Goal: Ask a question: Seek information or help from site administrators or community

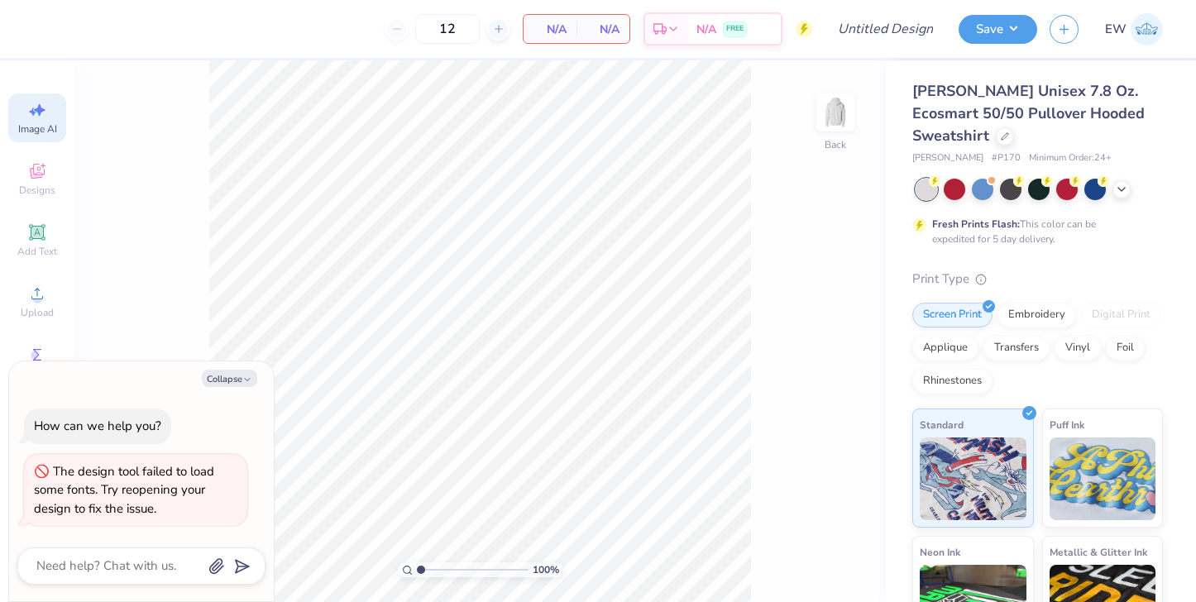
select select "4"
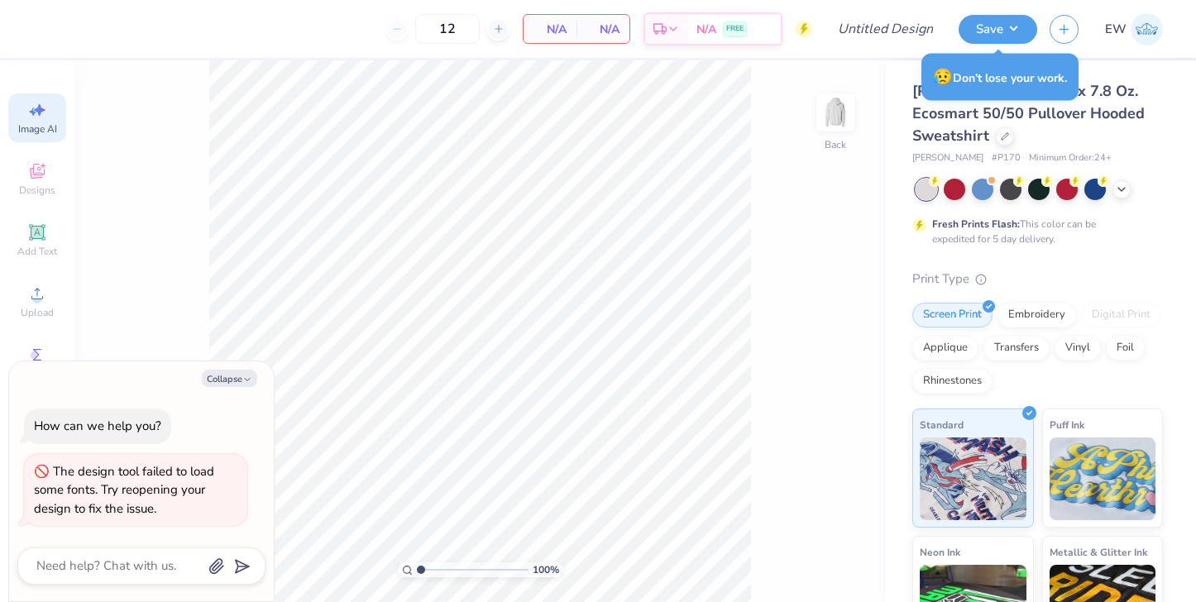
type textarea "x"
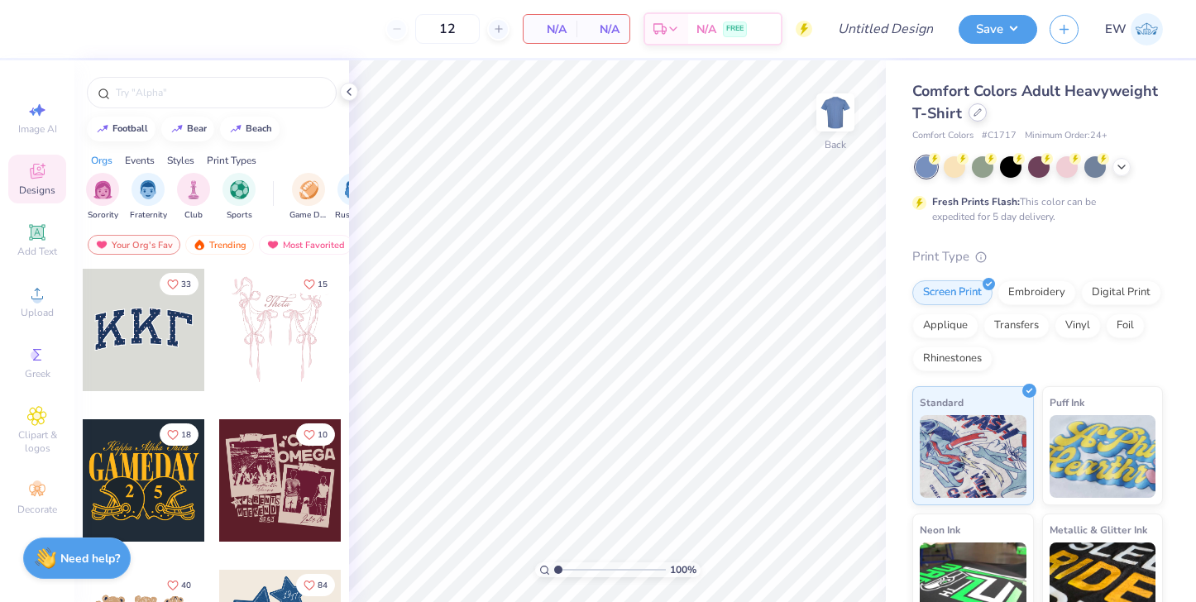
click at [976, 111] on icon at bounding box center [978, 112] width 7 height 7
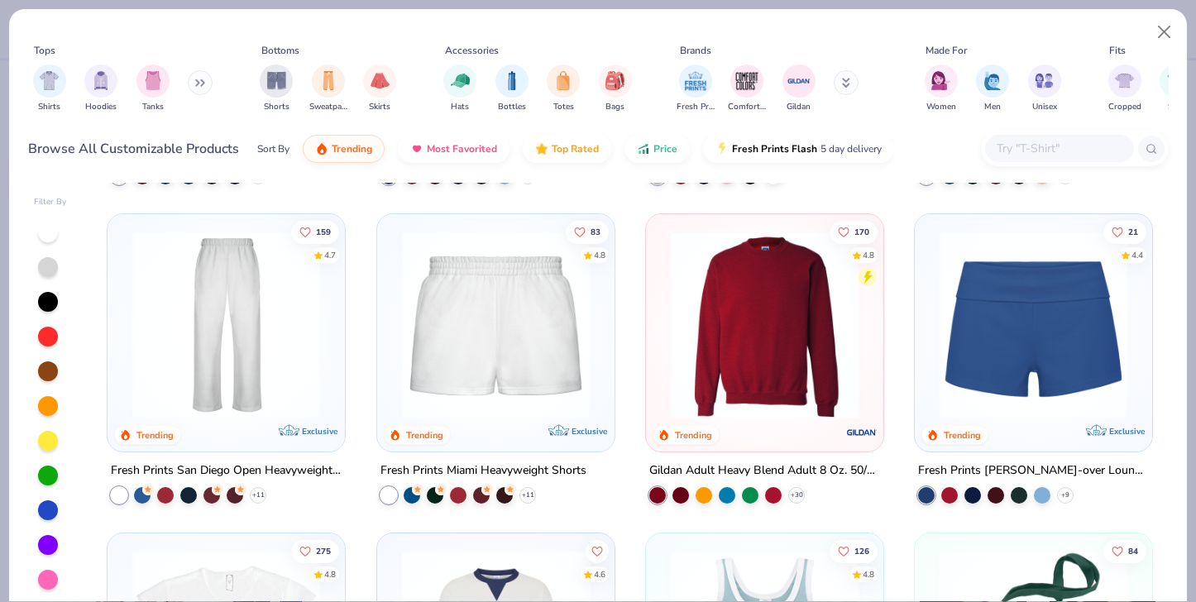
scroll to position [937, 0]
click at [744, 343] on img at bounding box center [765, 324] width 204 height 188
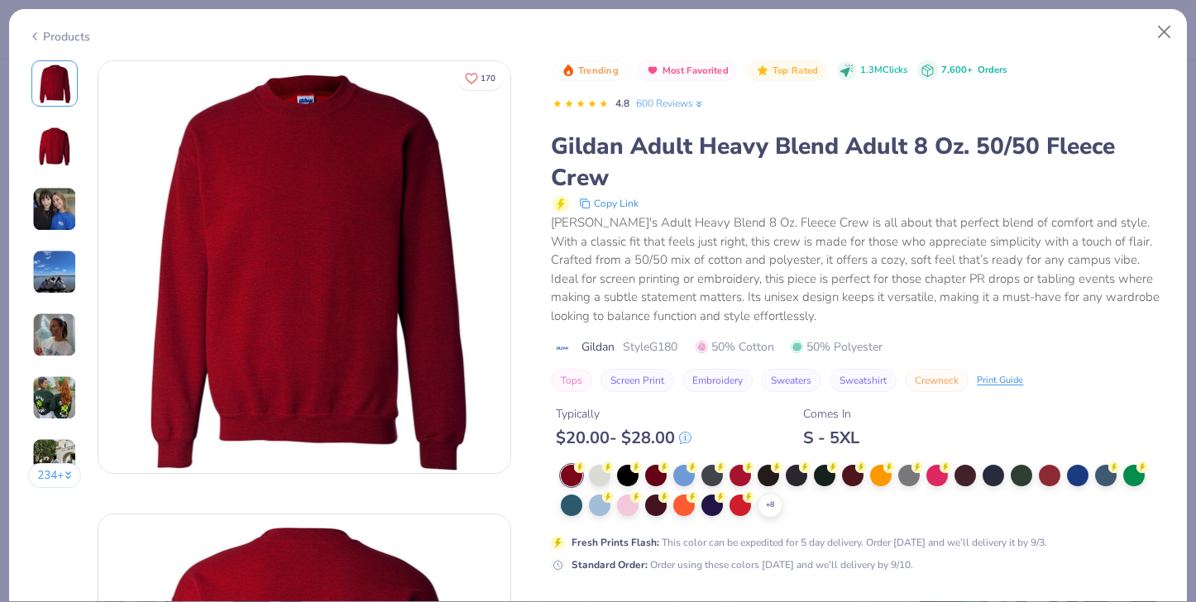
click at [71, 378] on img at bounding box center [54, 398] width 45 height 45
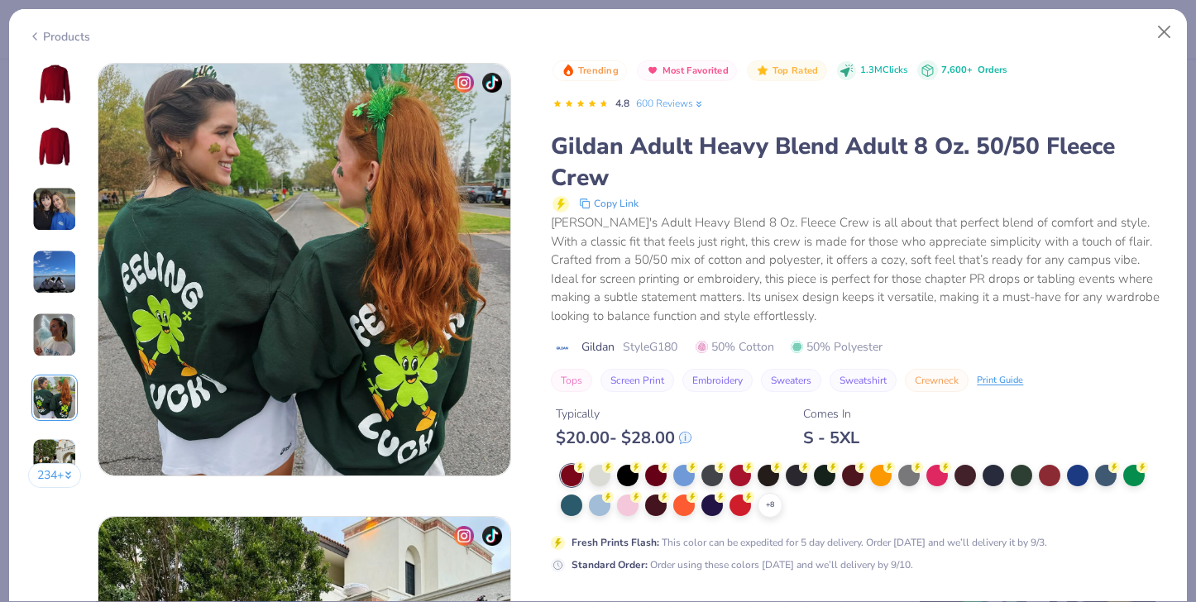
scroll to position [2267, 0]
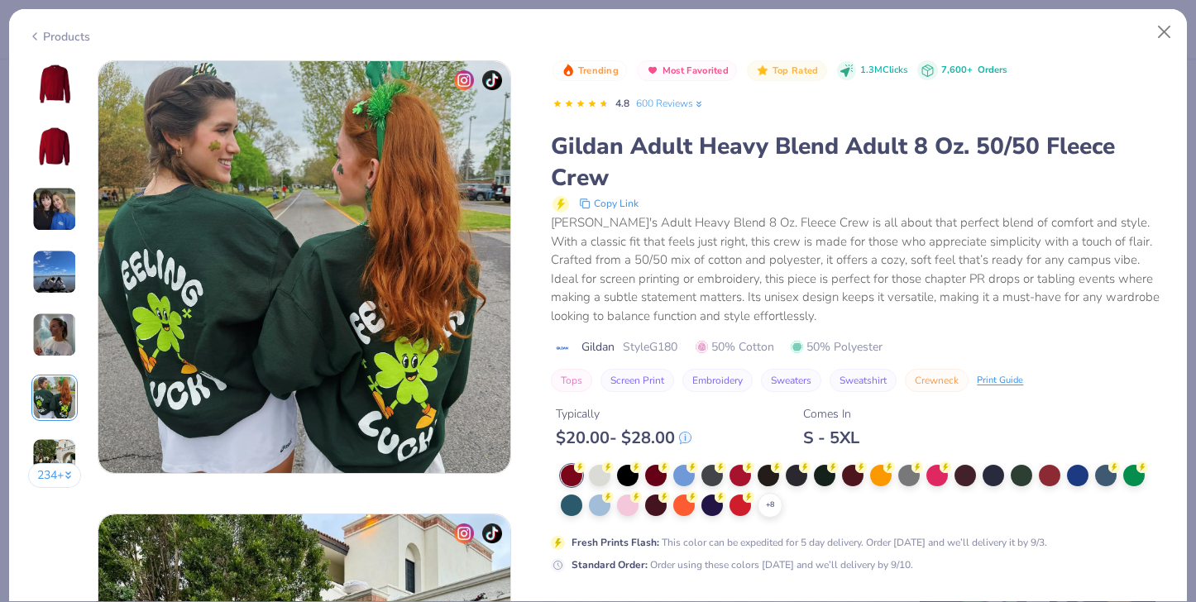
click at [70, 434] on div "234 +" at bounding box center [55, 280] width 54 height 440
click at [56, 343] on img at bounding box center [54, 335] width 45 height 45
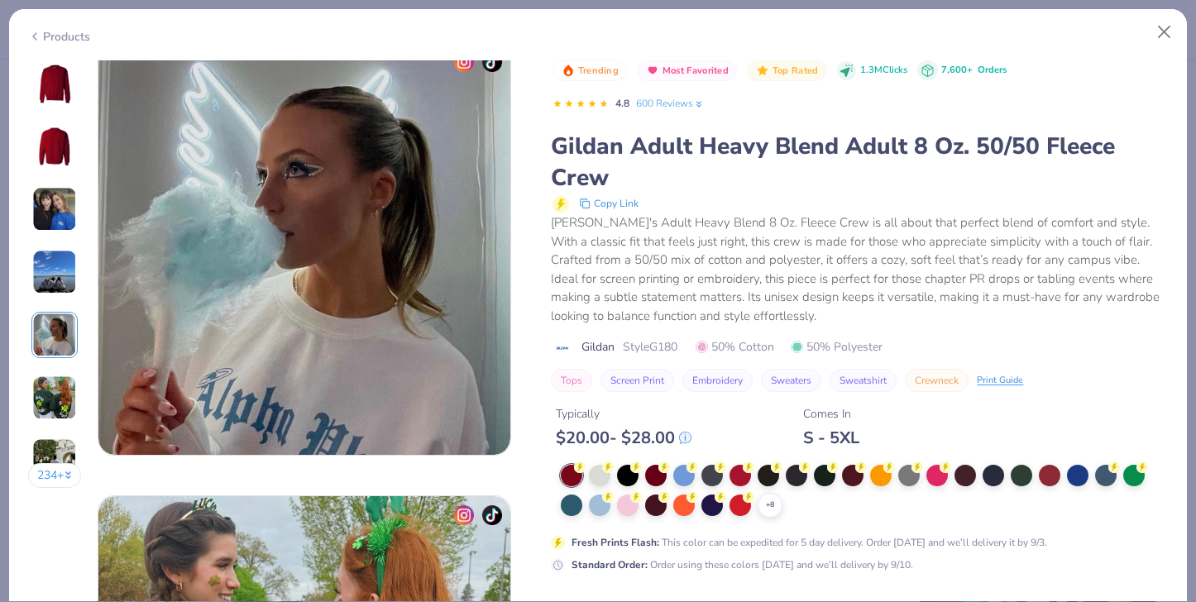
scroll to position [1848, 0]
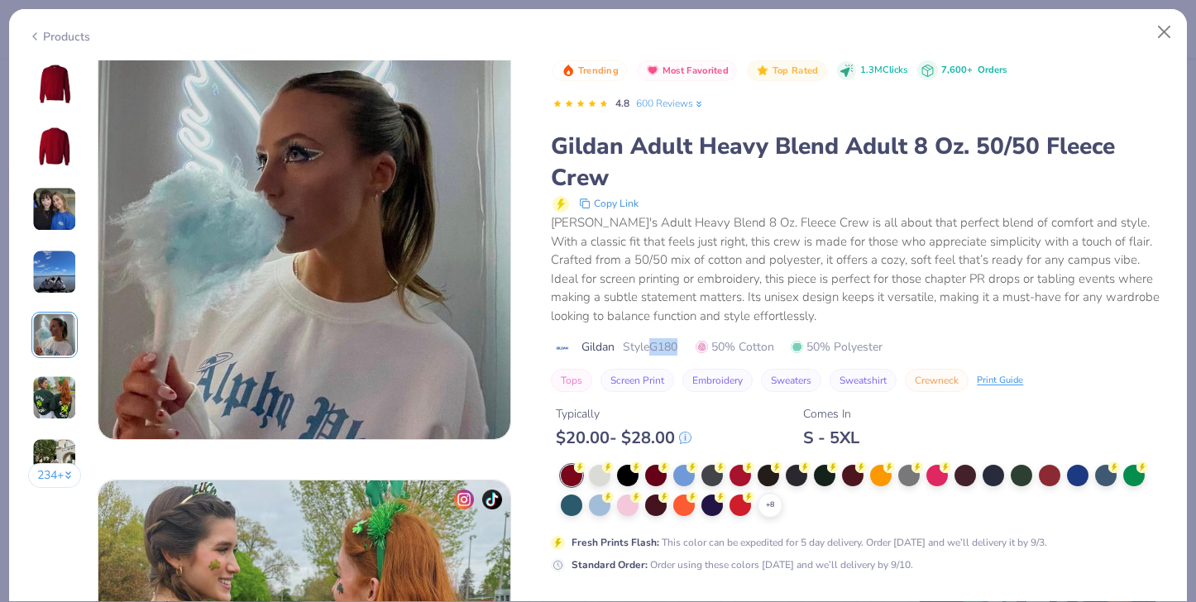
drag, startPoint x: 655, startPoint y: 349, endPoint x: 688, endPoint y: 348, distance: 32.3
click at [688, 348] on div "Gildan Style G180 50% Cotton 50% Polyester" at bounding box center [859, 346] width 617 height 17
copy span "G180"
click at [602, 472] on div at bounding box center [600, 474] width 22 height 22
click at [602, 472] on icon at bounding box center [608, 468] width 12 height 12
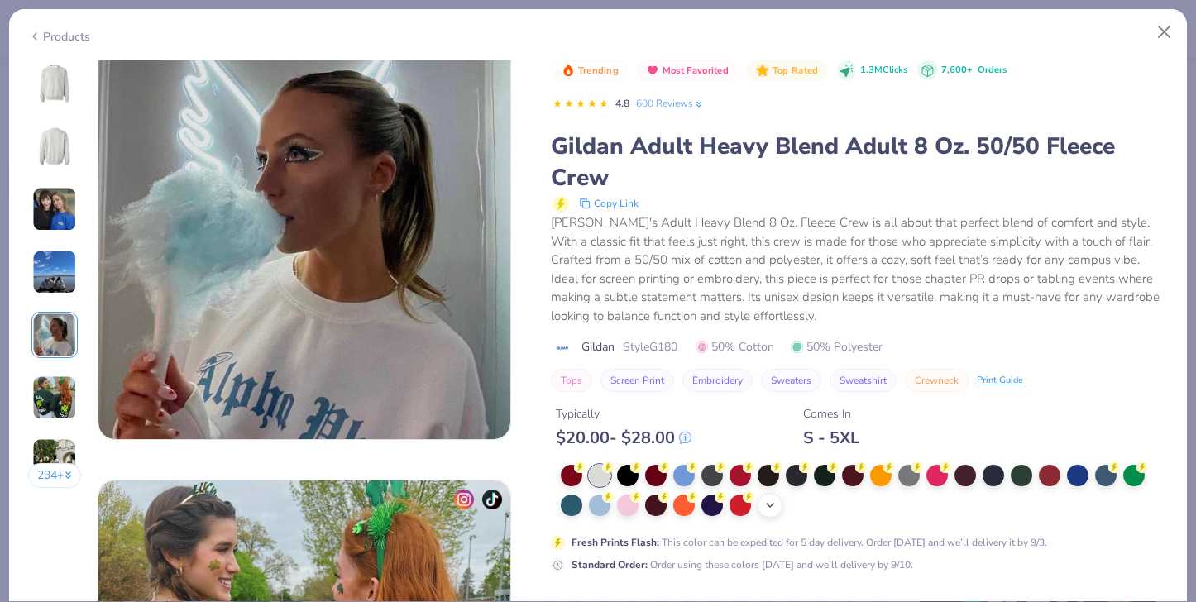
click at [774, 505] on polyline at bounding box center [770, 505] width 7 height 3
click at [942, 507] on div at bounding box center [938, 504] width 22 height 22
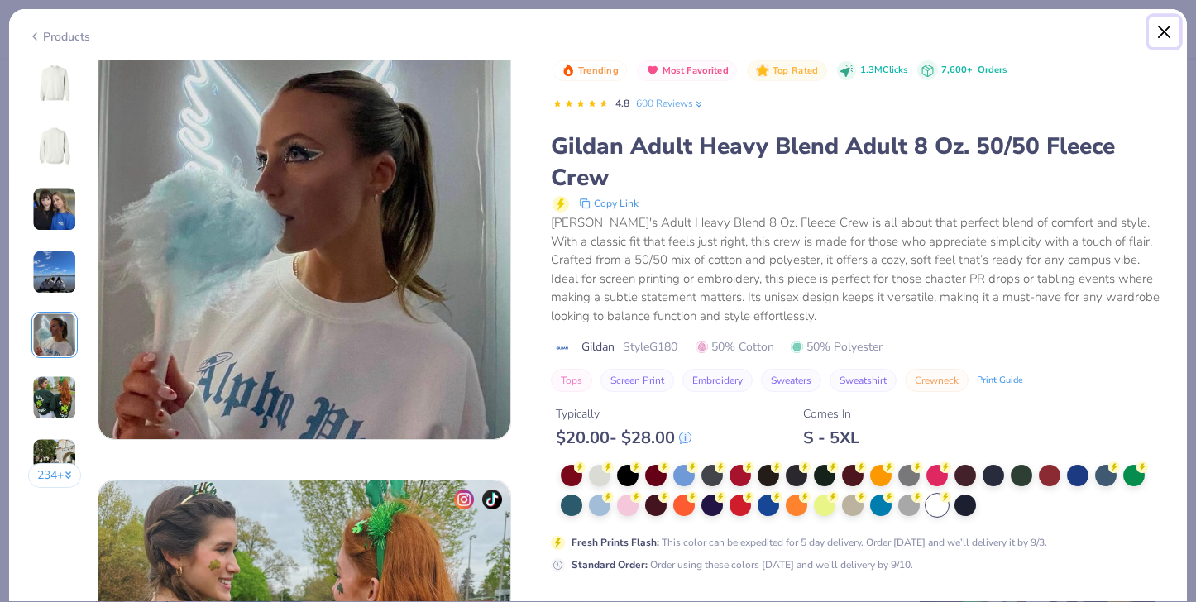
click at [1167, 31] on button "Close" at bounding box center [1164, 32] width 31 height 31
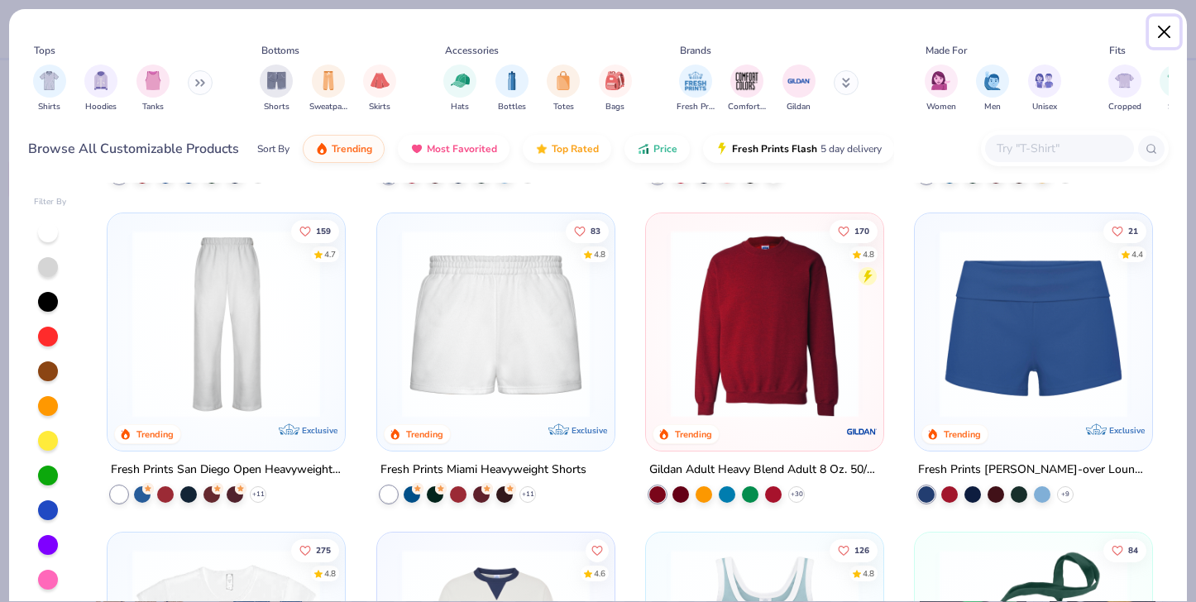
click at [1162, 33] on button "Close" at bounding box center [1164, 32] width 31 height 31
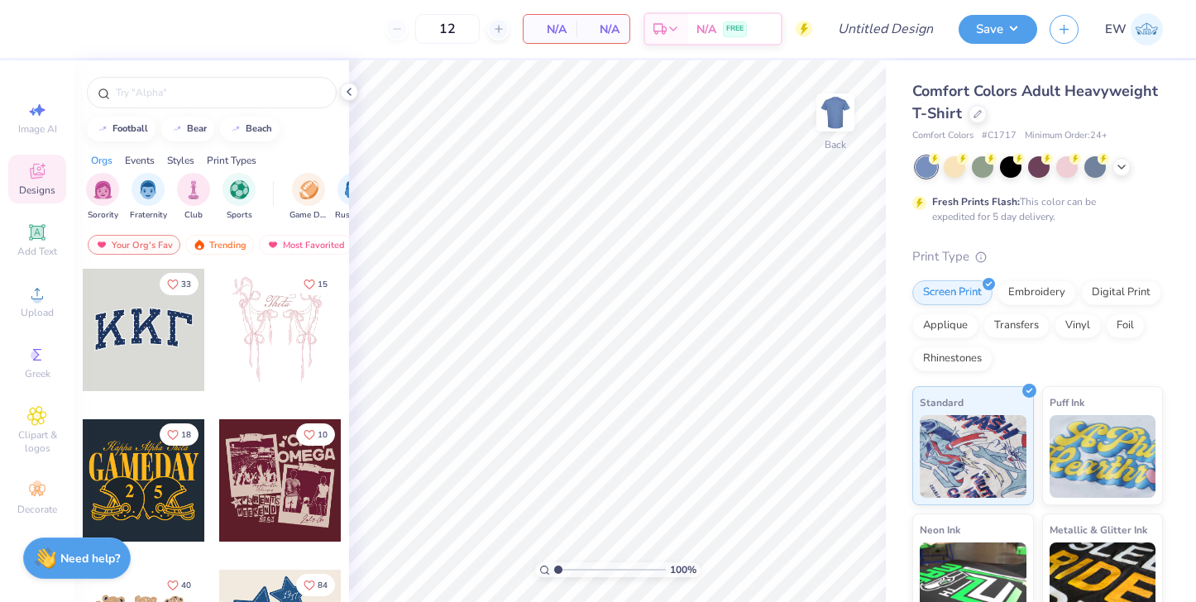
click at [1147, 33] on img at bounding box center [1147, 29] width 32 height 32
click at [969, 117] on div at bounding box center [978, 112] width 18 height 18
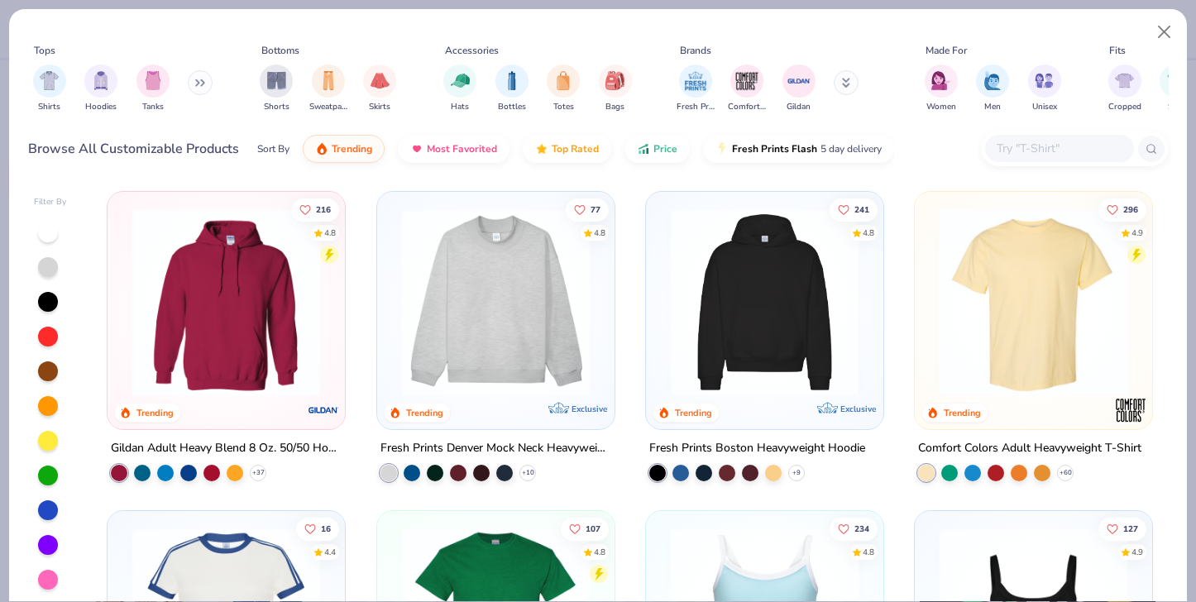
click at [1037, 150] on input "text" at bounding box center [1058, 148] width 127 height 19
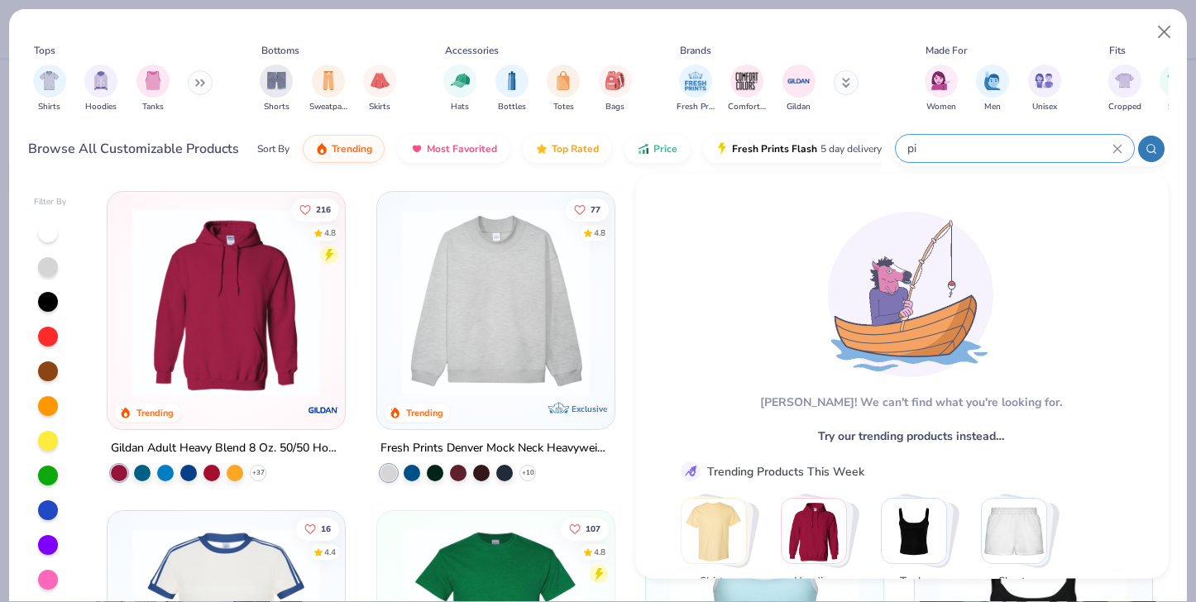
type input "p"
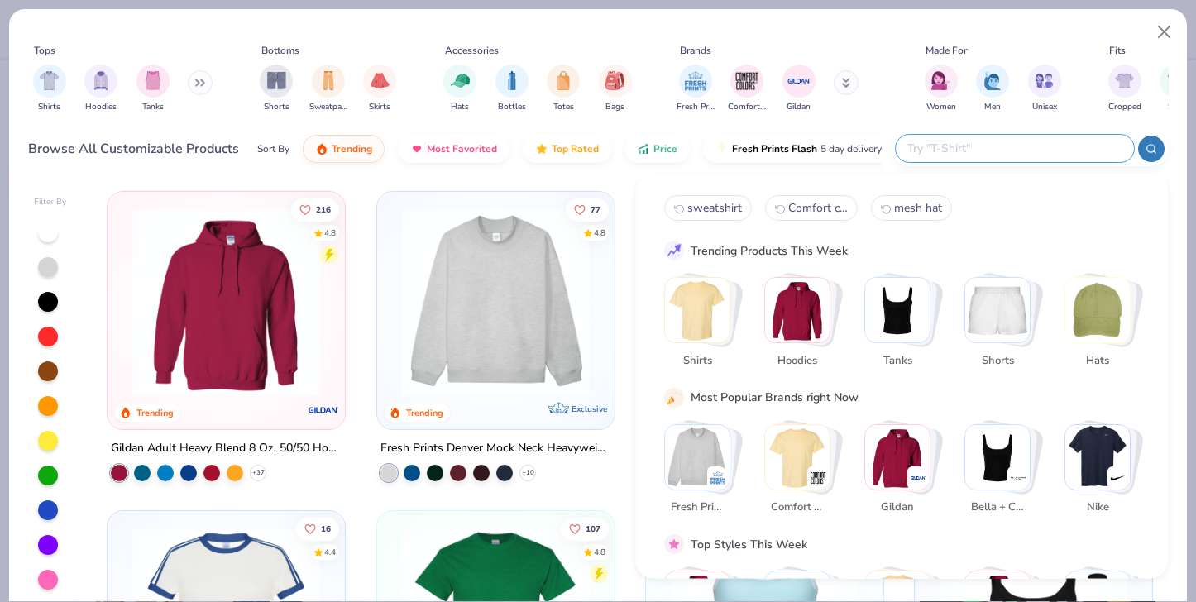
click at [205, 85] on icon at bounding box center [200, 83] width 10 height 8
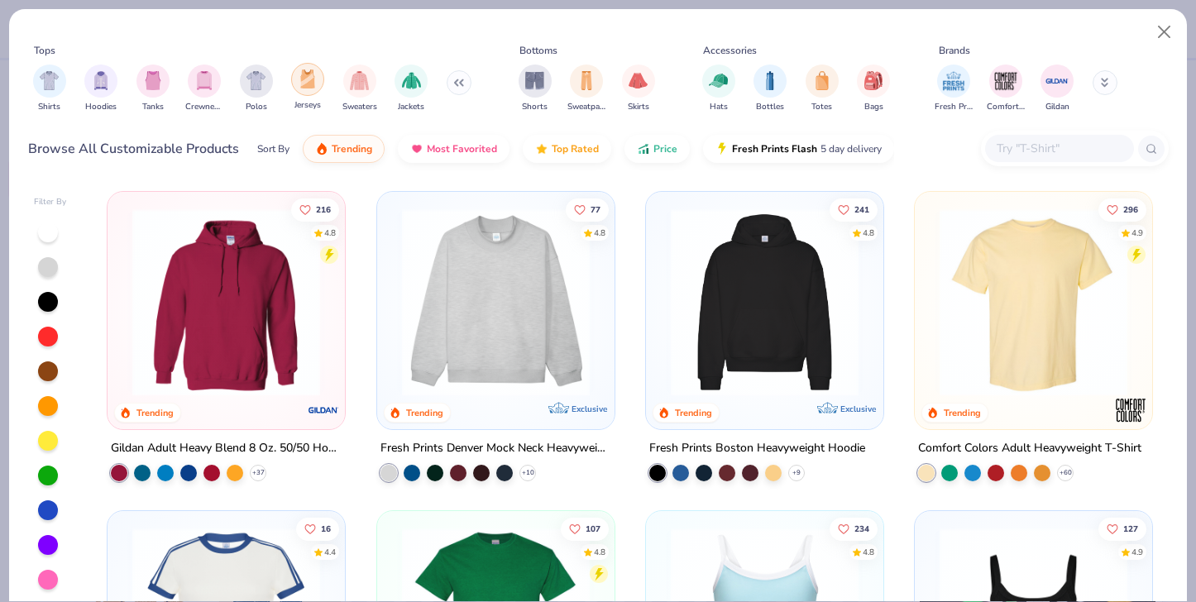
click at [314, 84] on img "filter for Jerseys" at bounding box center [308, 79] width 18 height 19
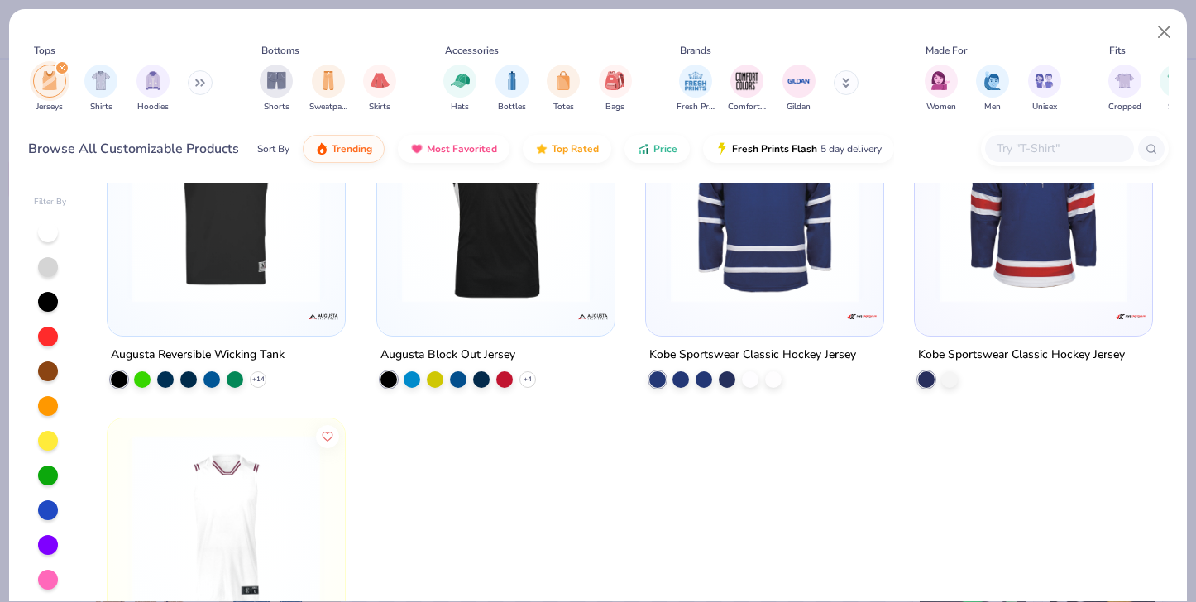
scroll to position [415, 0]
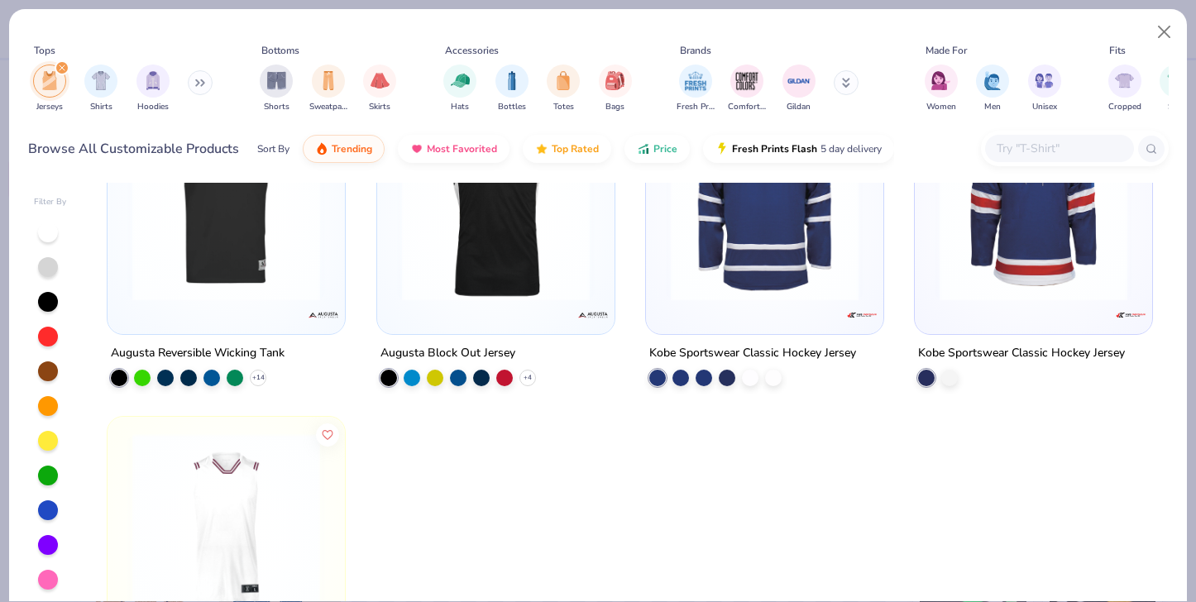
click at [237, 249] on img at bounding box center [226, 207] width 204 height 188
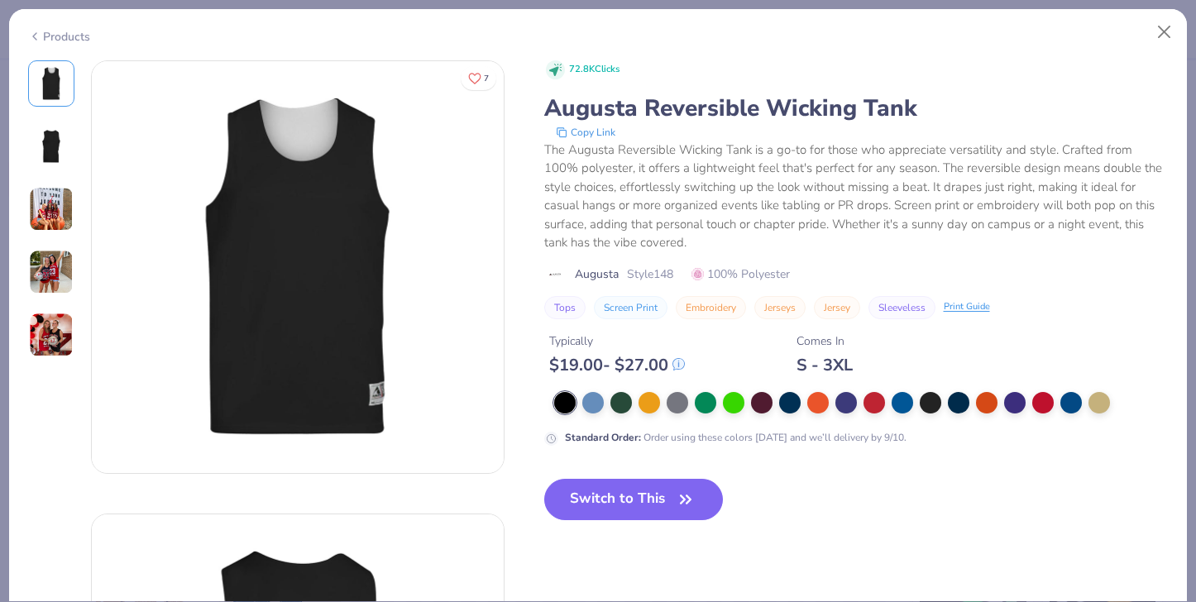
click at [51, 206] on img at bounding box center [51, 209] width 45 height 45
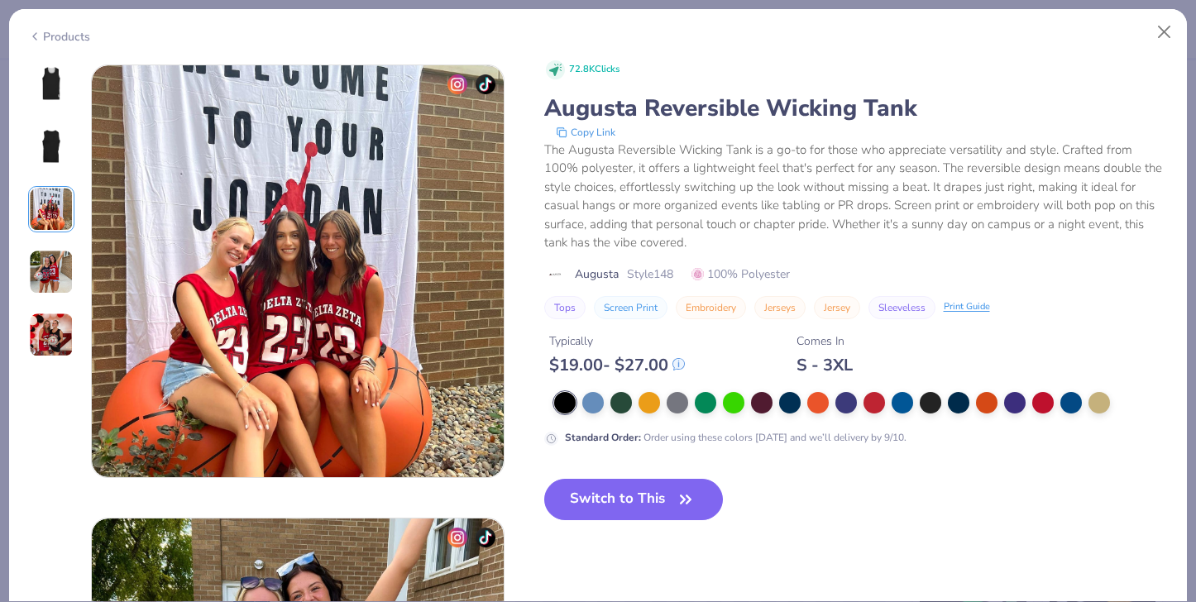
scroll to position [907, 0]
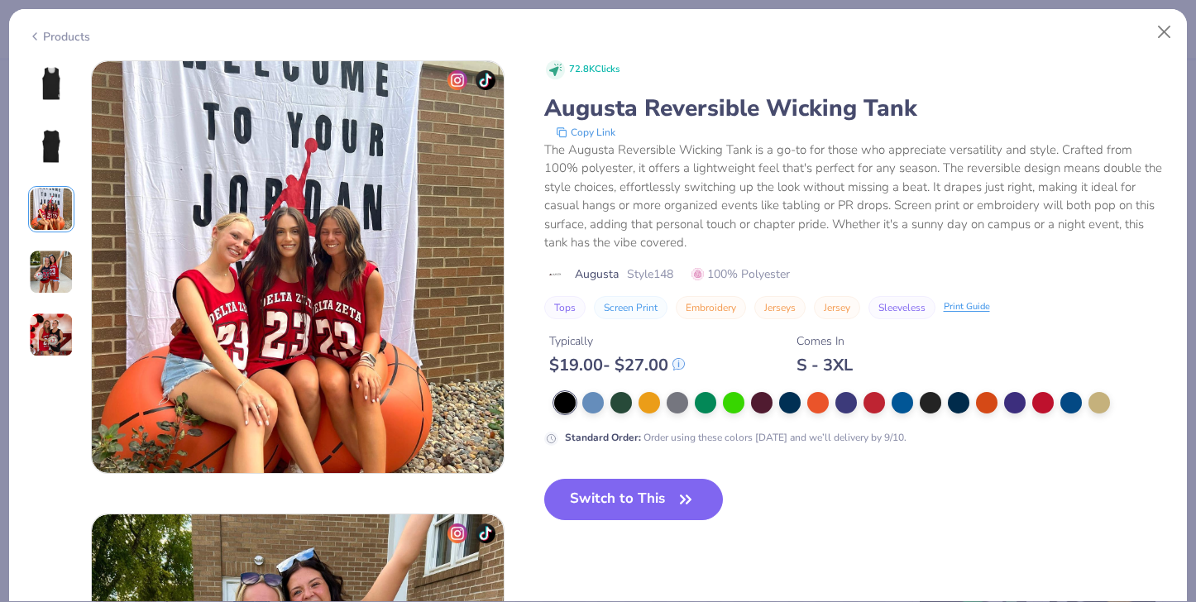
click at [59, 254] on img at bounding box center [51, 272] width 45 height 45
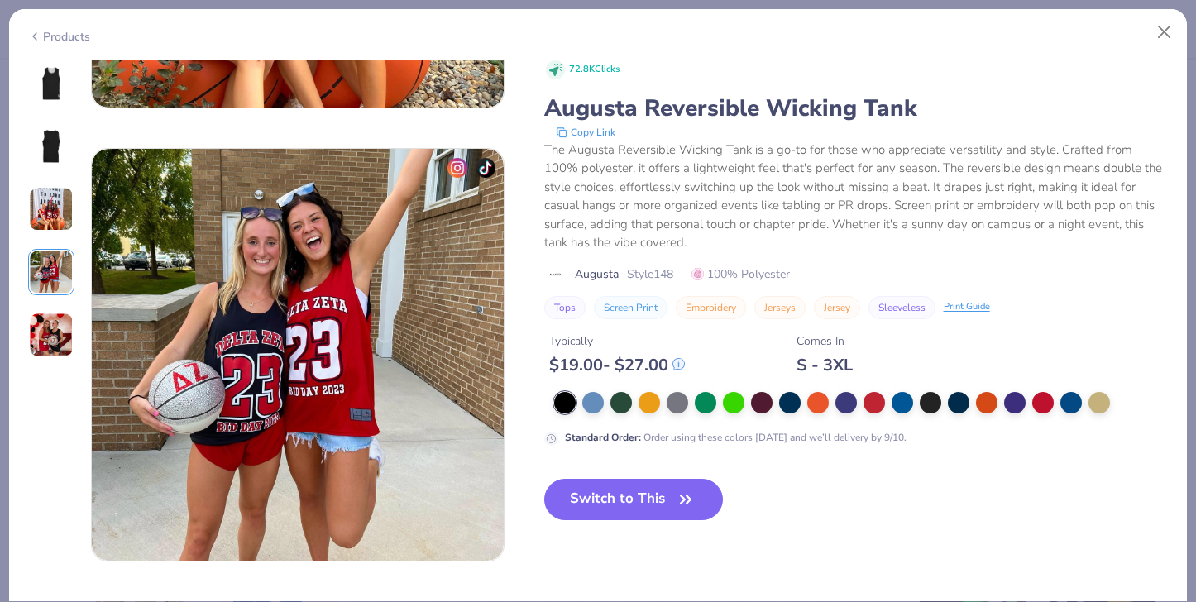
scroll to position [1360, 0]
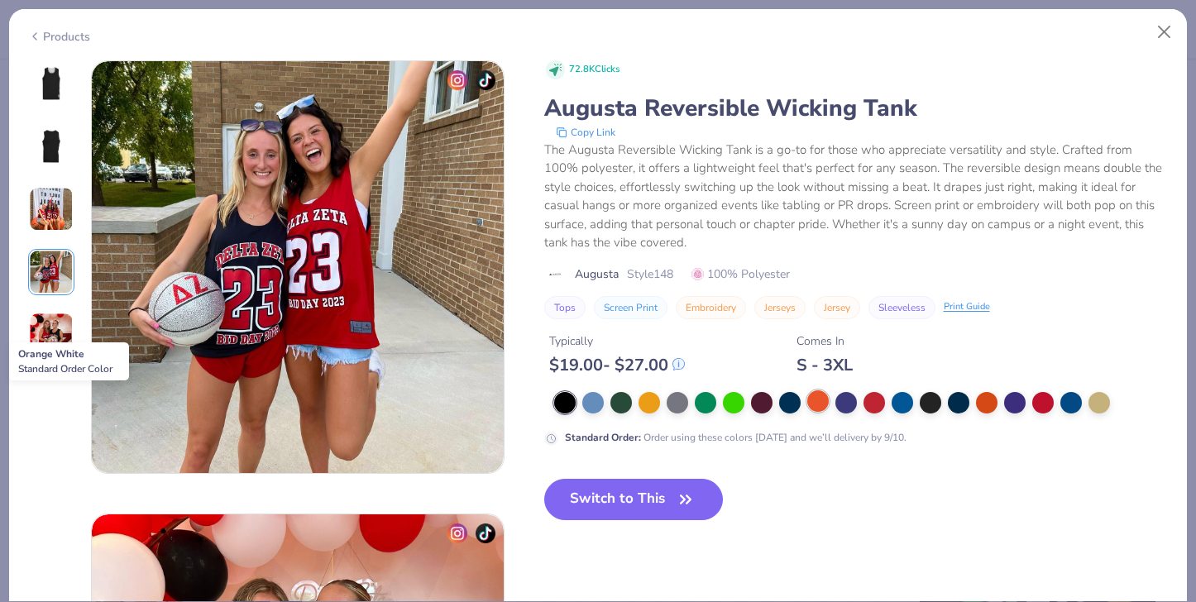
click at [819, 405] on div at bounding box center [819, 402] width 22 height 22
click at [45, 98] on img at bounding box center [51, 84] width 40 height 40
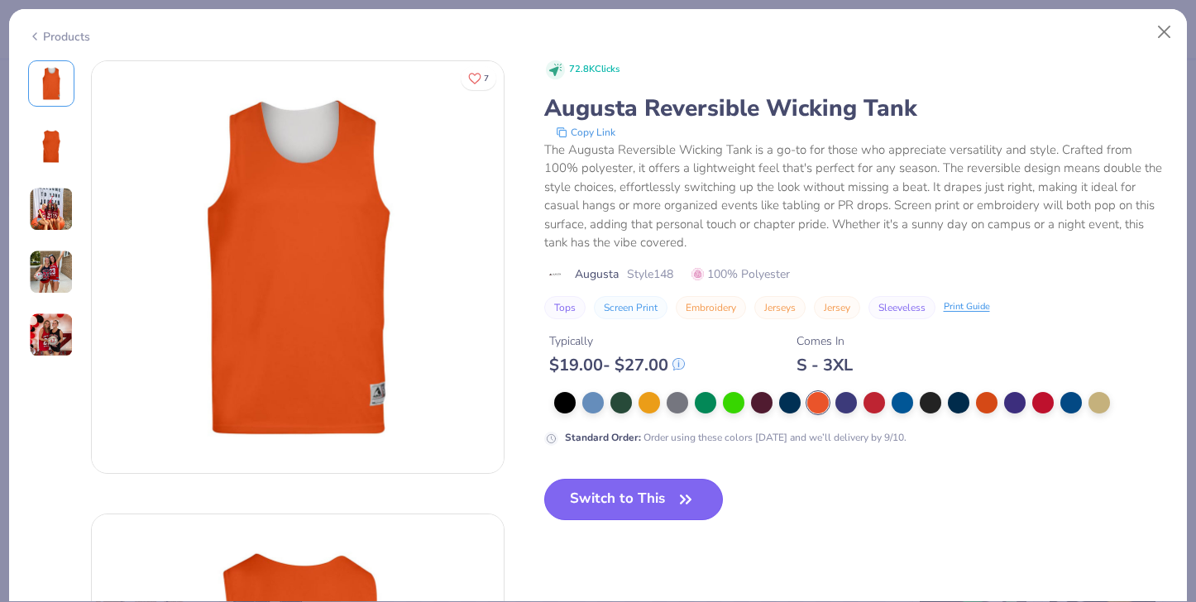
click at [629, 509] on button "Switch to This" at bounding box center [634, 499] width 180 height 41
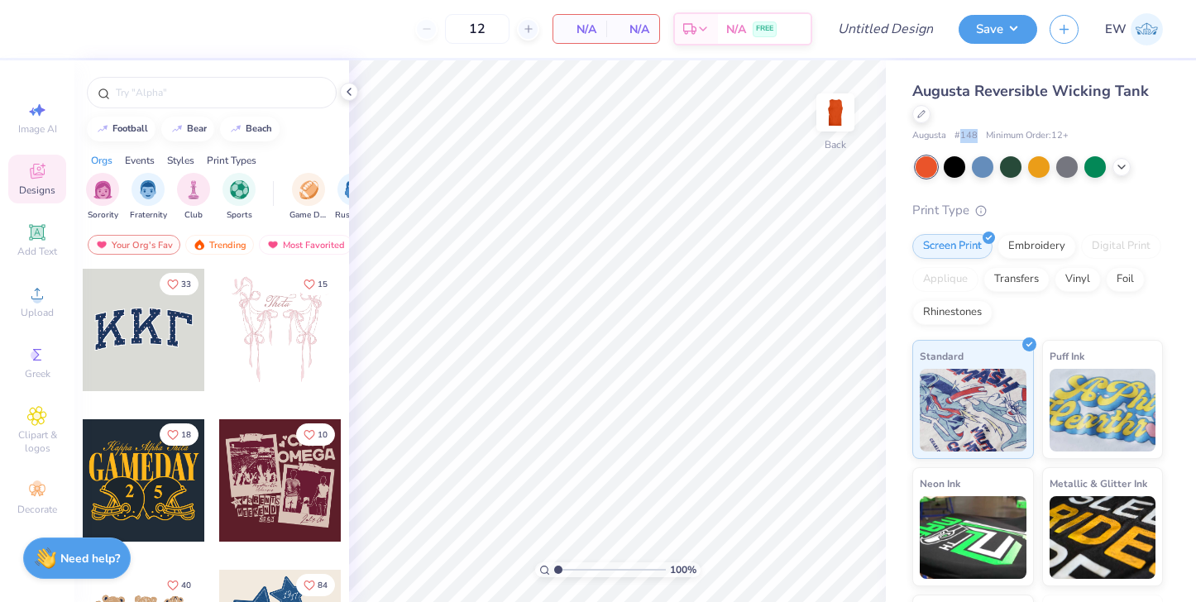
drag, startPoint x: 961, startPoint y: 133, endPoint x: 980, endPoint y: 132, distance: 18.2
click at [980, 132] on div "Augusta # 148 Minimum Order: 12 +" at bounding box center [1038, 136] width 251 height 14
copy span "148"
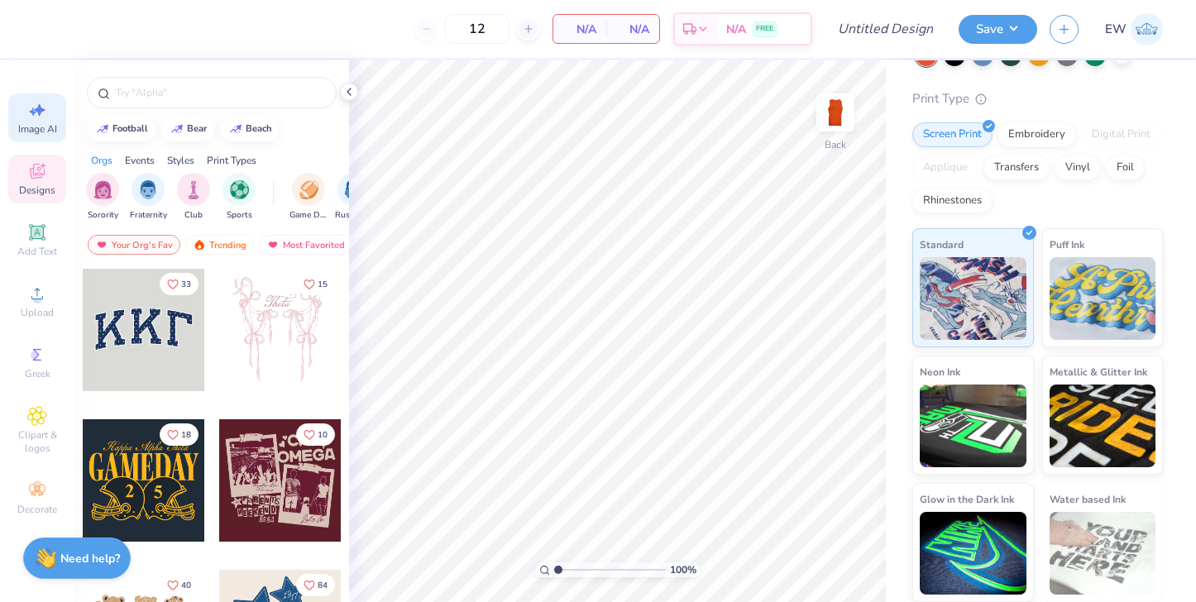
click at [40, 110] on icon at bounding box center [40, 110] width 12 height 12
select select "4"
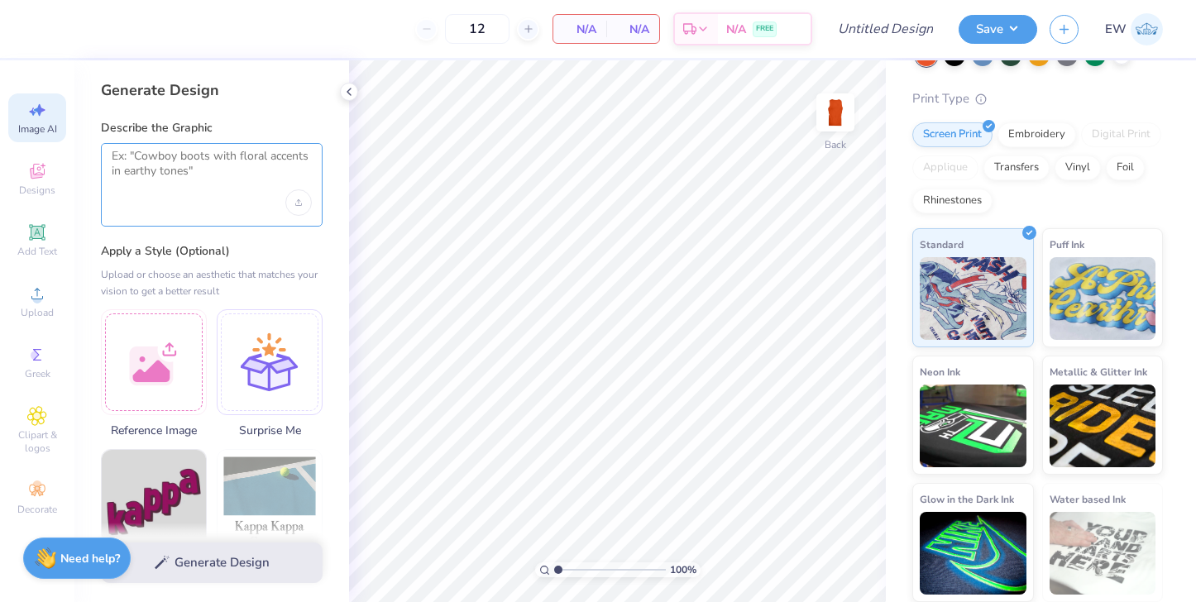
click at [199, 161] on textarea at bounding box center [212, 169] width 200 height 41
click at [297, 206] on div "Upload image" at bounding box center [298, 202] width 26 height 26
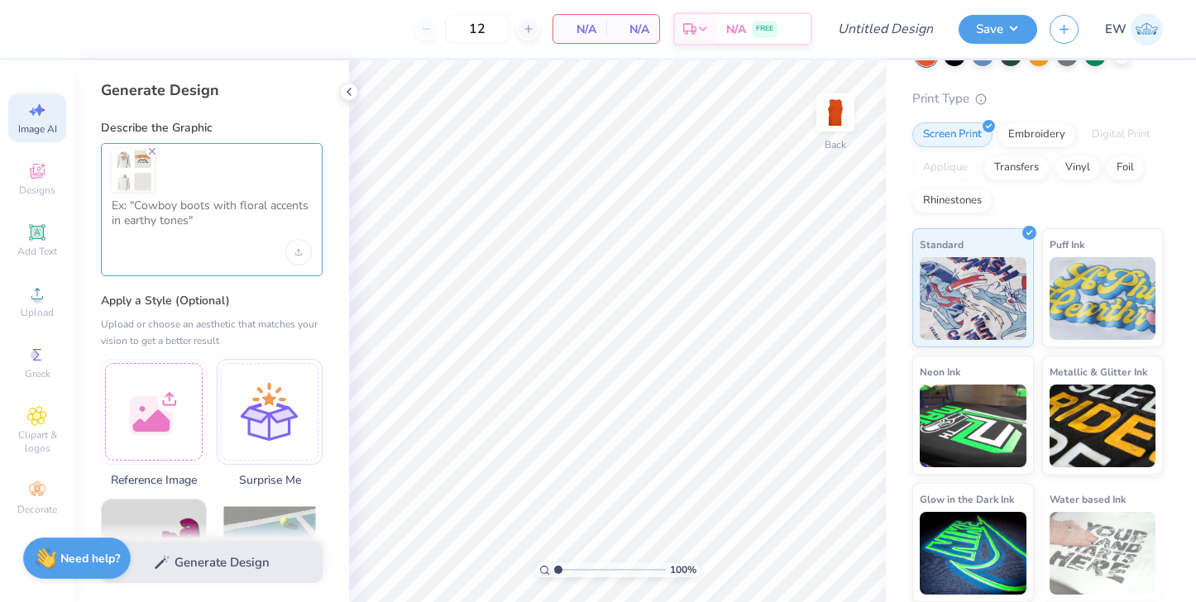
click at [144, 225] on textarea at bounding box center [212, 219] width 200 height 41
type textarea "o"
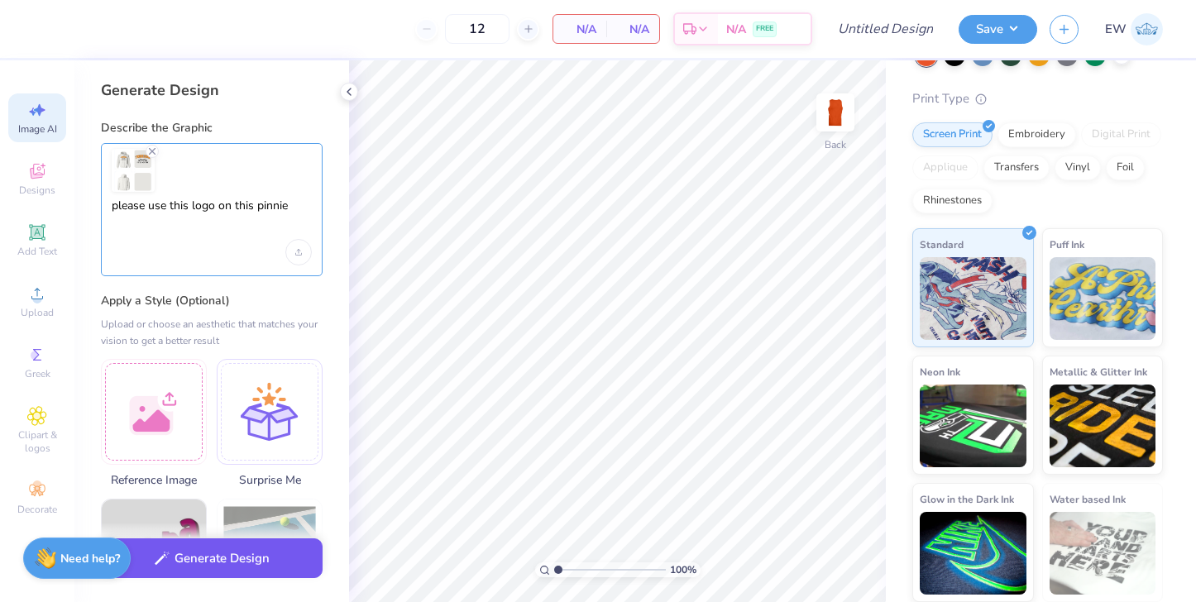
type textarea "please use this logo on this pinnie"
click at [211, 565] on button "Generate Design" at bounding box center [212, 559] width 222 height 41
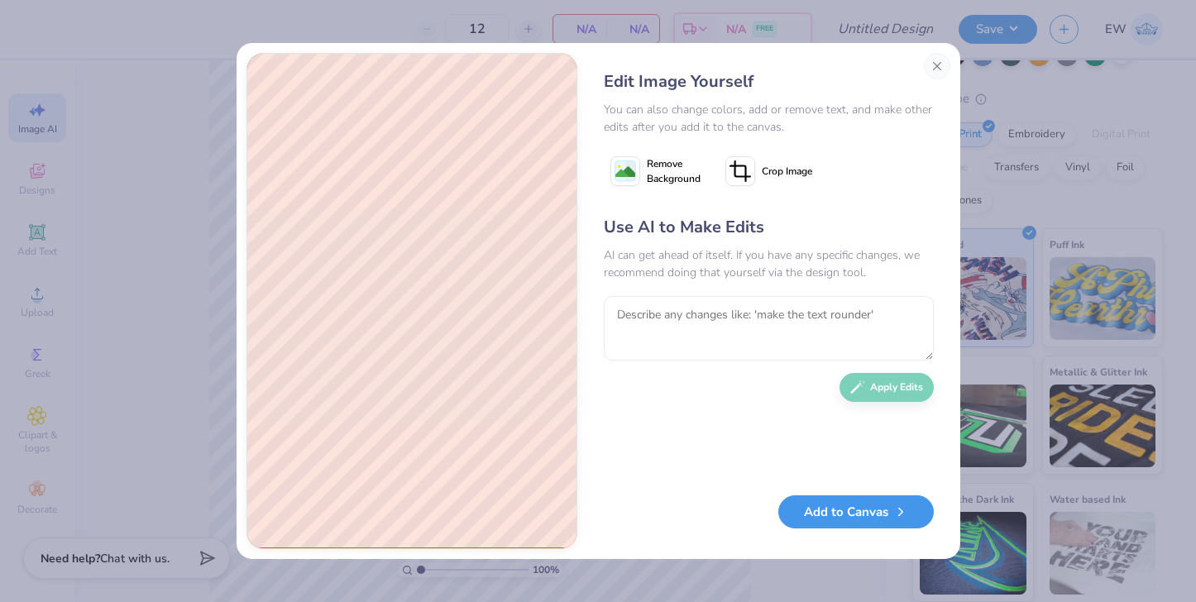
click at [846, 510] on button "Add to Canvas" at bounding box center [857, 513] width 156 height 34
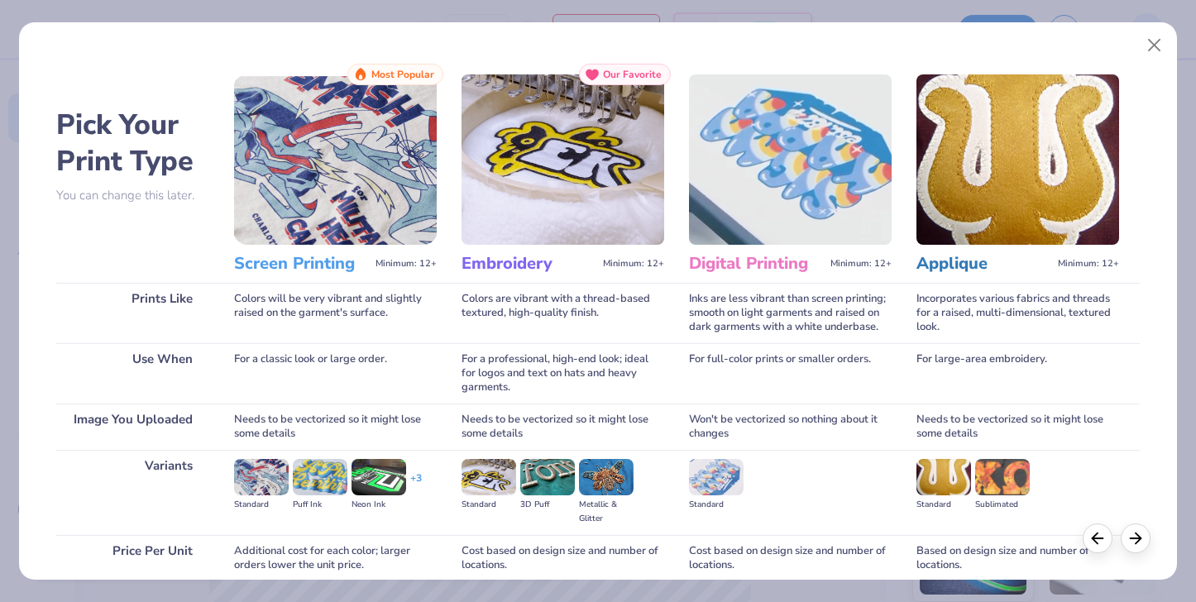
scroll to position [140, 0]
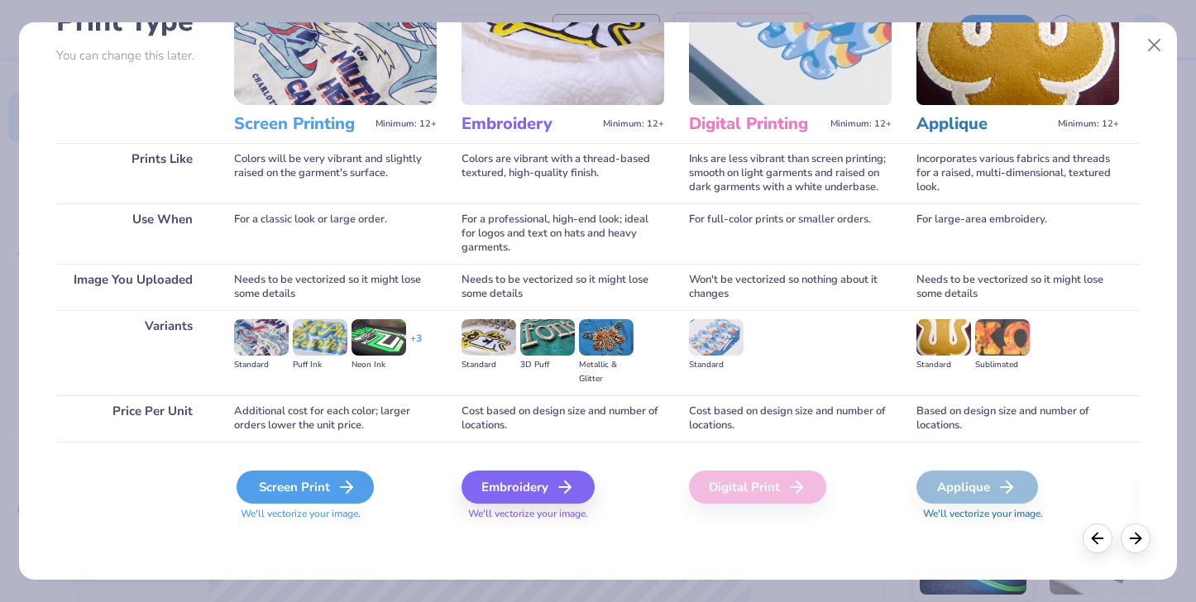
click at [284, 494] on div "Screen Print" at bounding box center [305, 487] width 137 height 33
click at [316, 495] on div "Screen Print" at bounding box center [305, 487] width 137 height 33
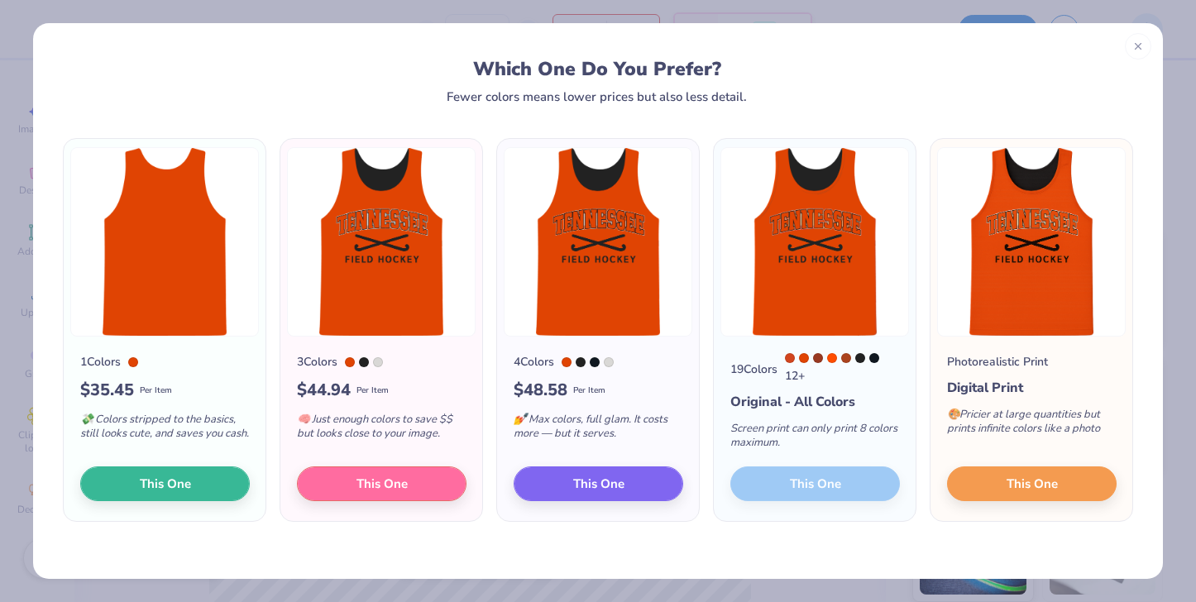
scroll to position [2, 0]
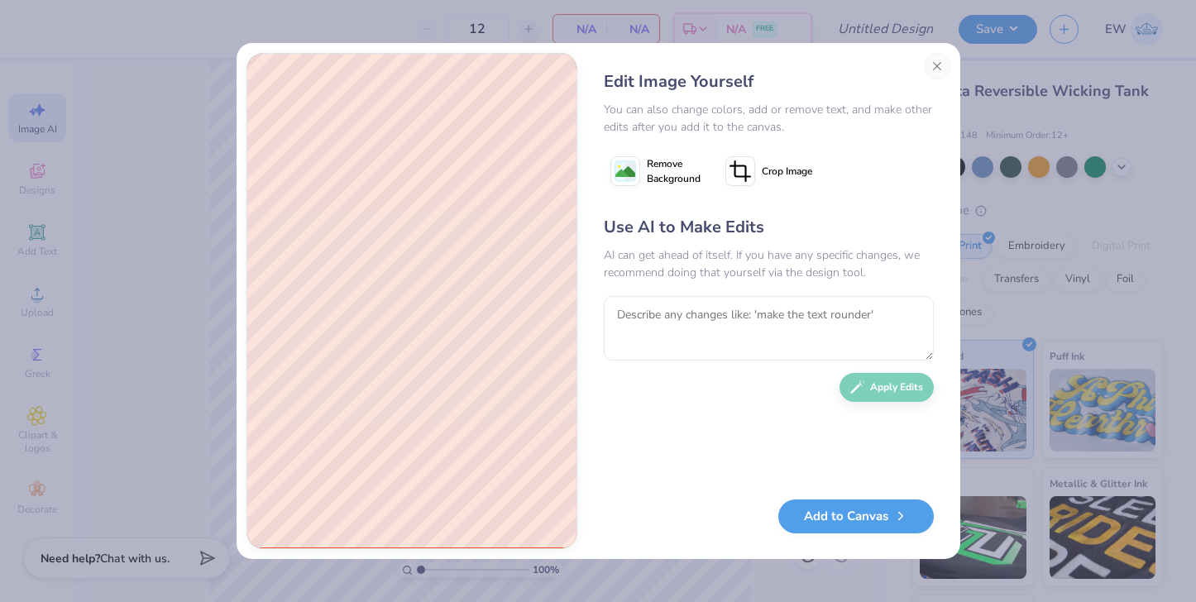
scroll to position [112, 0]
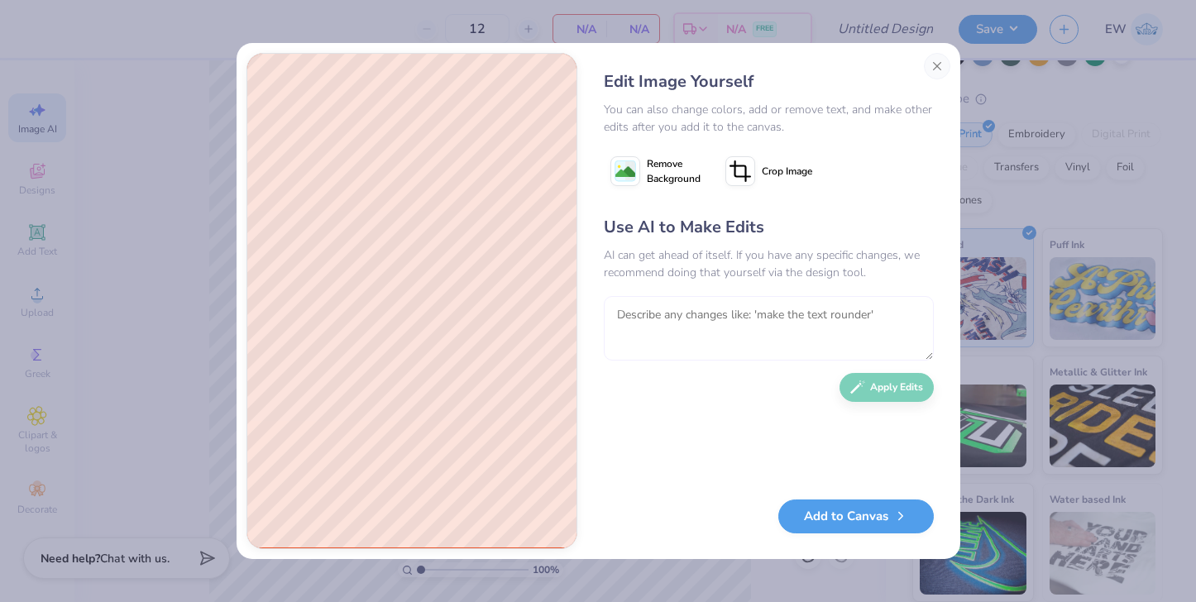
click at [674, 316] on textarea at bounding box center [769, 328] width 330 height 65
click at [676, 314] on textarea "Make the beigh" at bounding box center [769, 328] width 330 height 65
type textarea "Make the beige colors white instead"
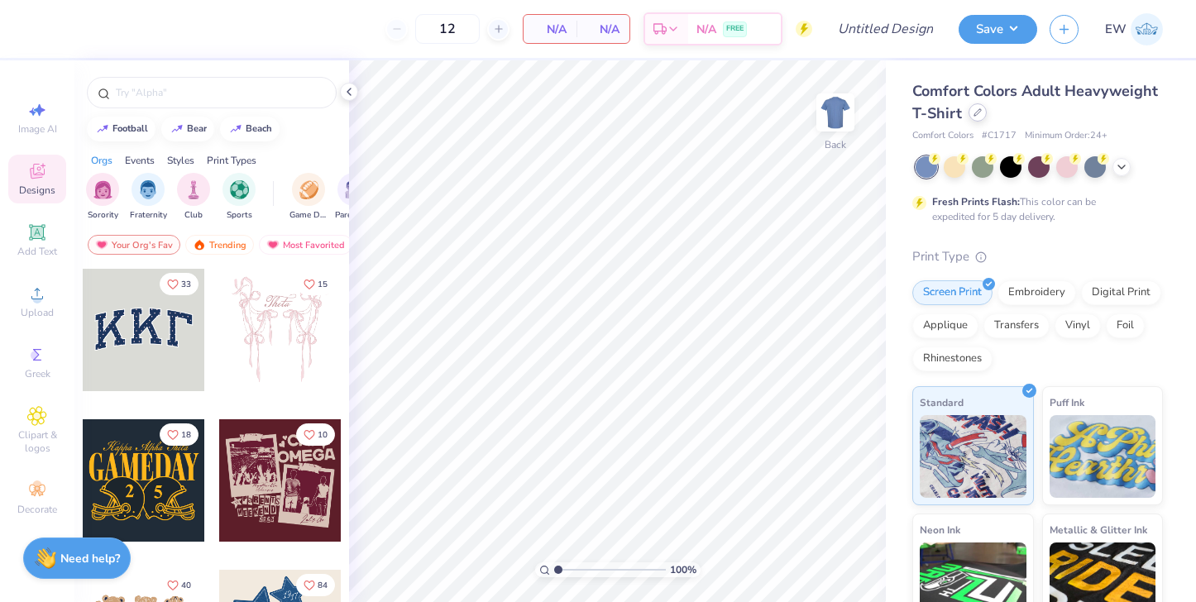
click at [978, 116] on icon at bounding box center [978, 112] width 8 height 8
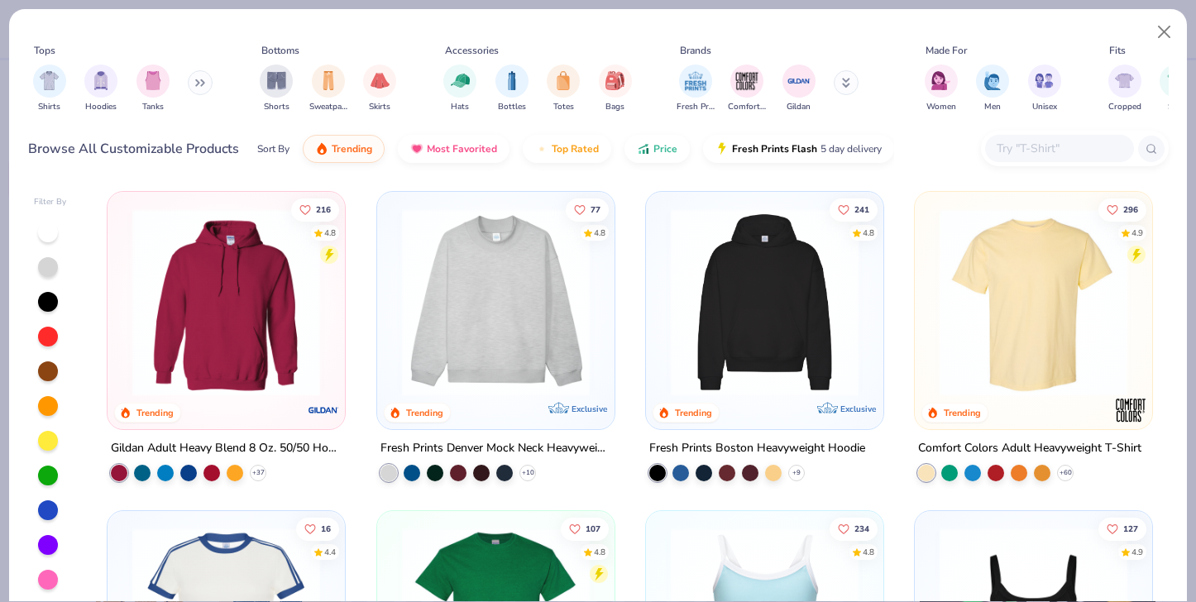
click at [203, 76] on button at bounding box center [200, 82] width 25 height 25
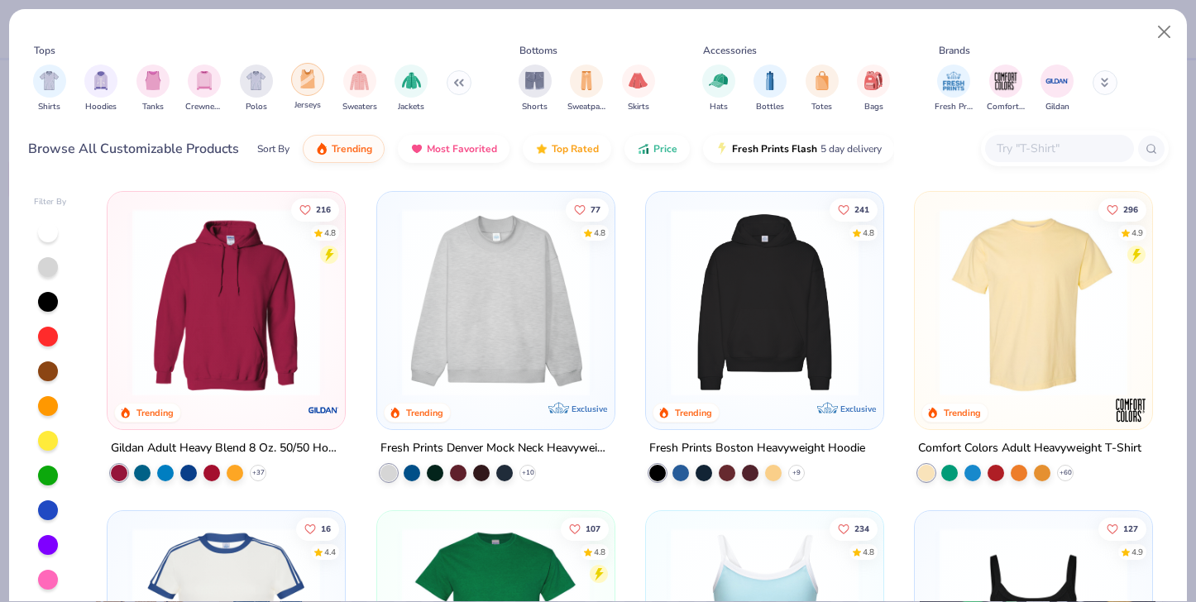
click at [297, 90] on div "filter for Jerseys" at bounding box center [307, 79] width 33 height 33
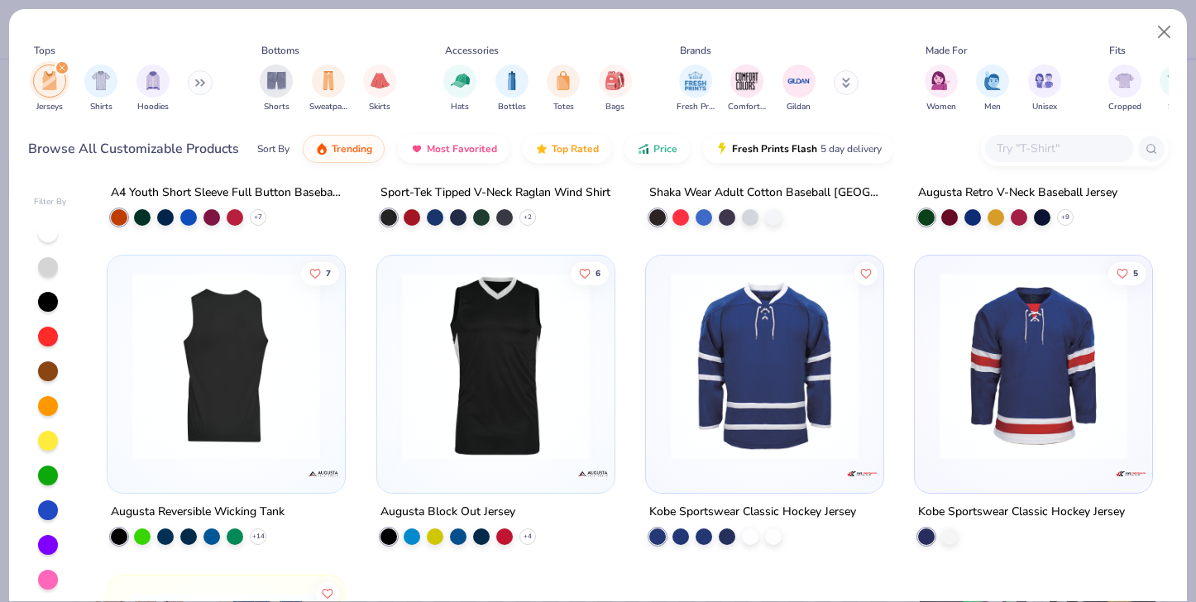
scroll to position [250, 0]
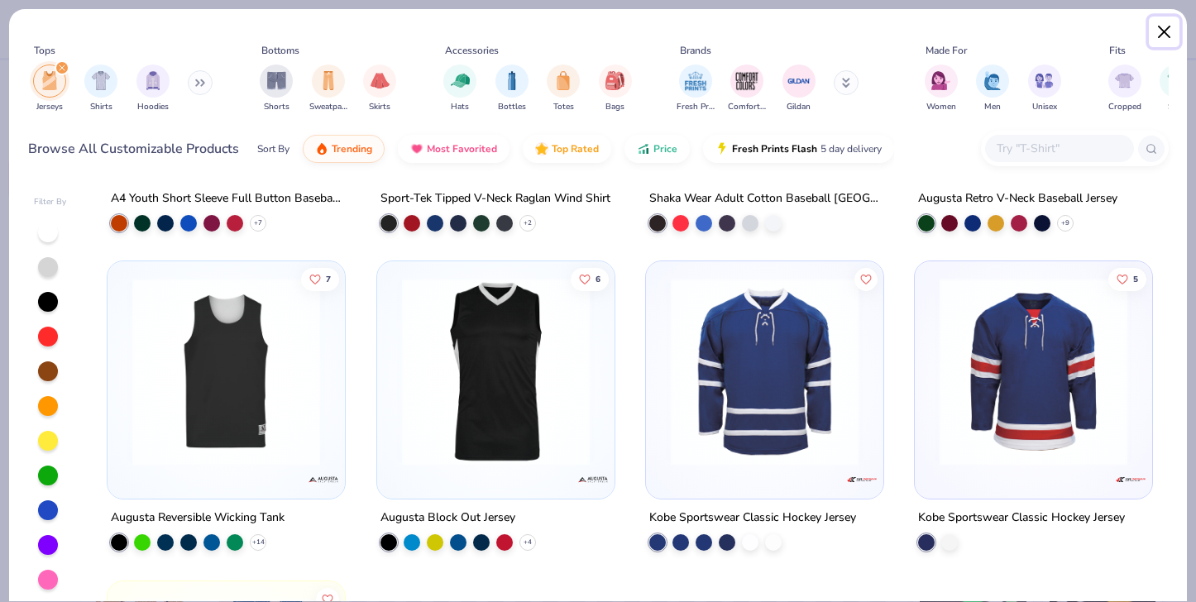
click at [1167, 29] on button "Close" at bounding box center [1164, 32] width 31 height 31
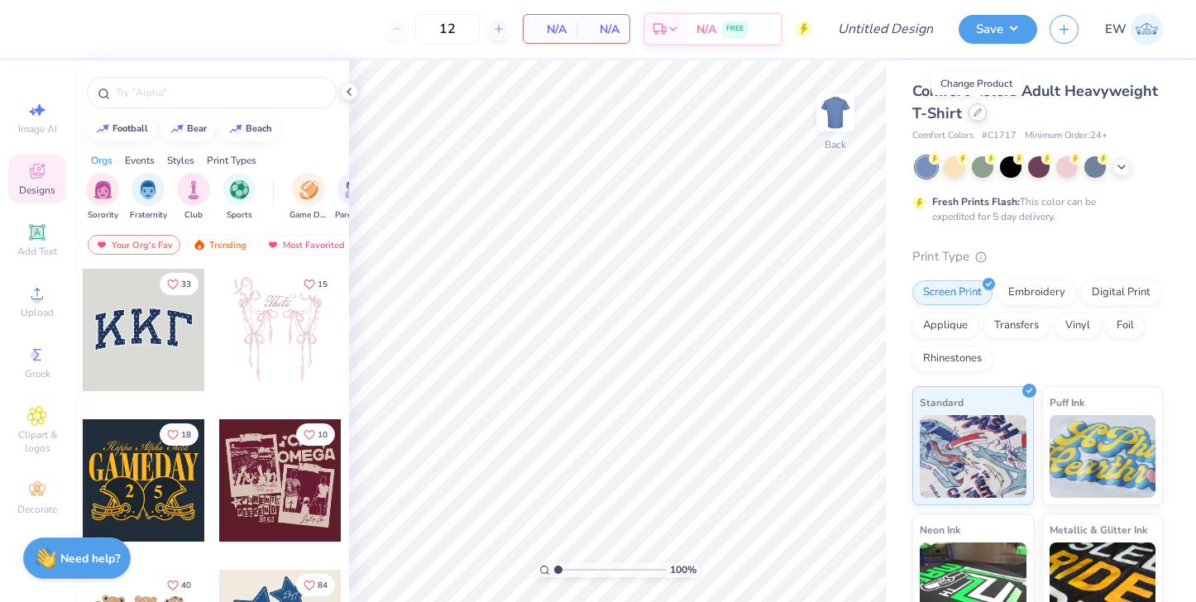
click at [975, 114] on icon at bounding box center [978, 112] width 8 height 8
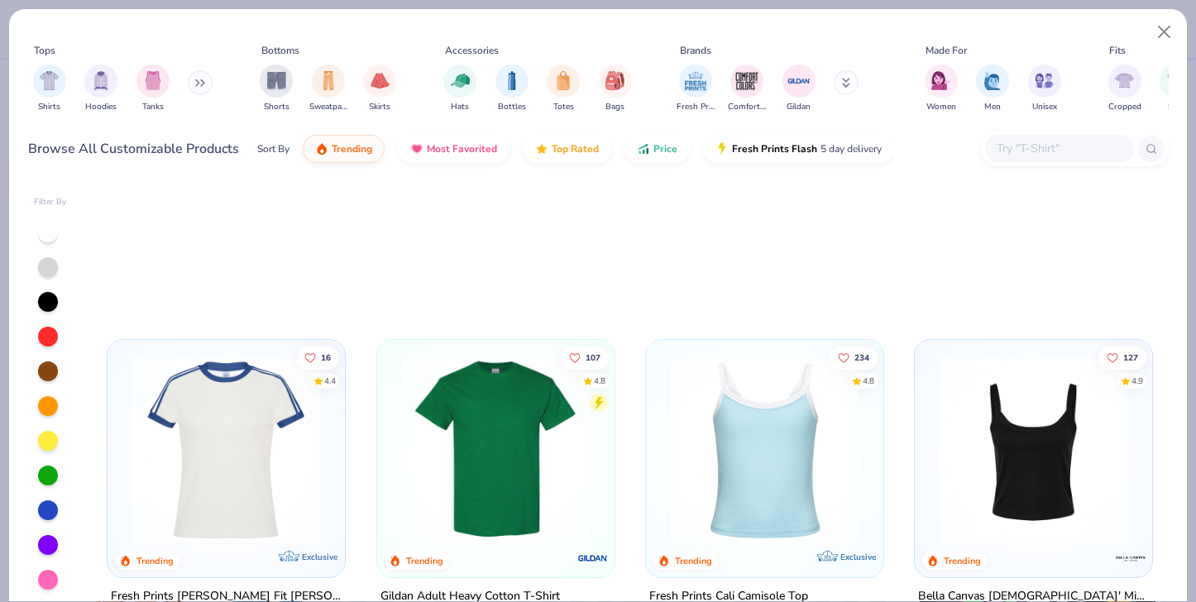
scroll to position [661, 0]
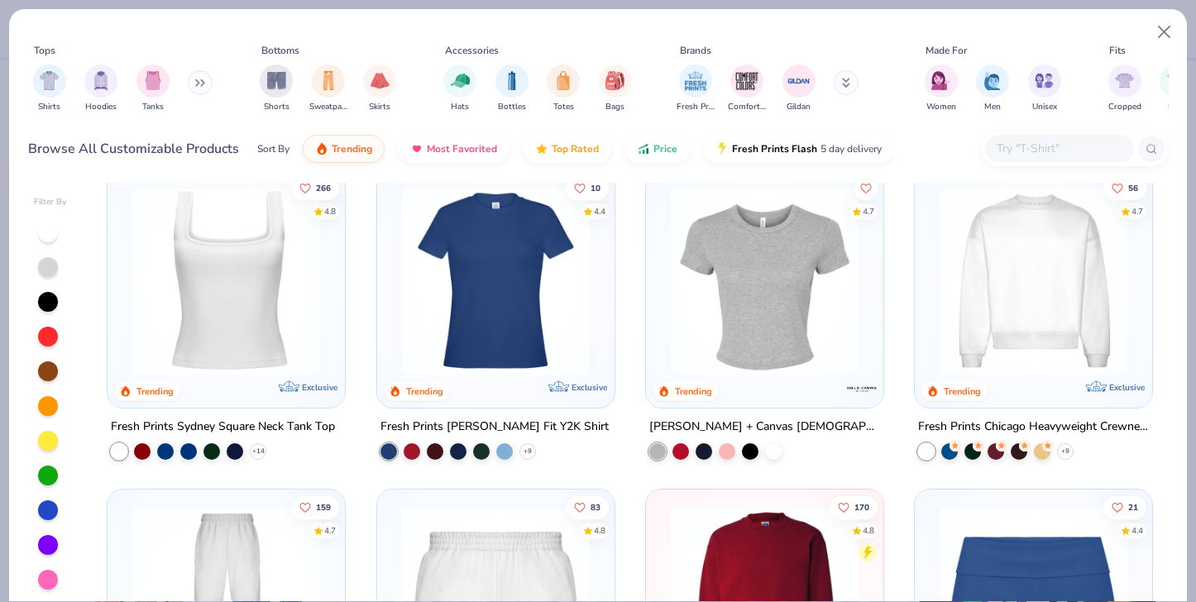
click at [1050, 290] on img at bounding box center [1034, 280] width 204 height 188
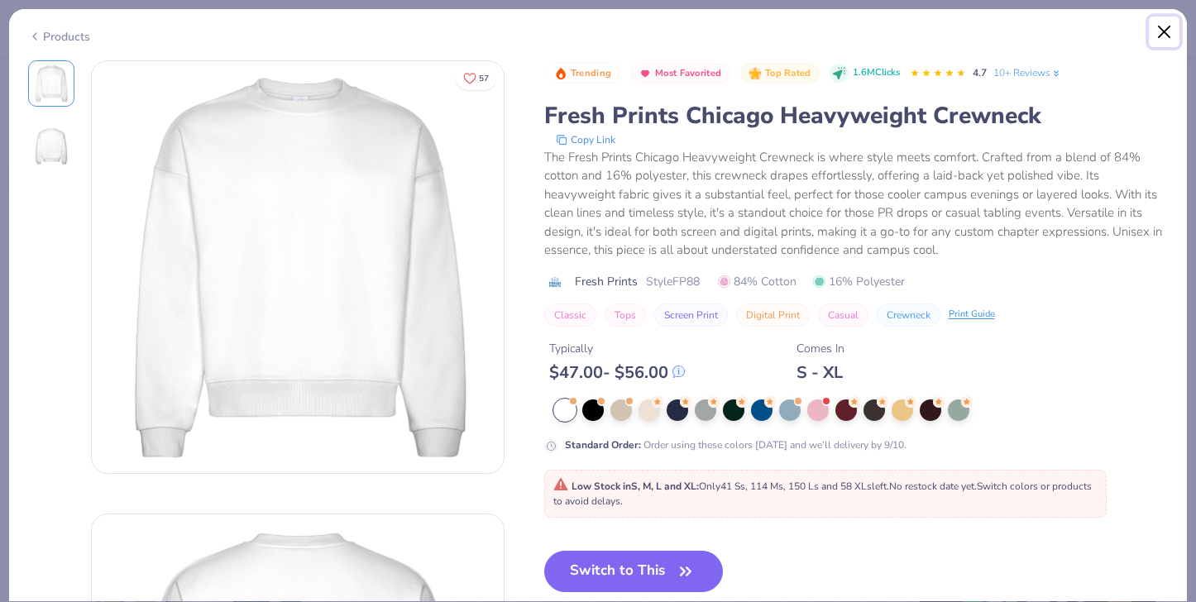
click at [1163, 29] on button "Close" at bounding box center [1164, 32] width 31 height 31
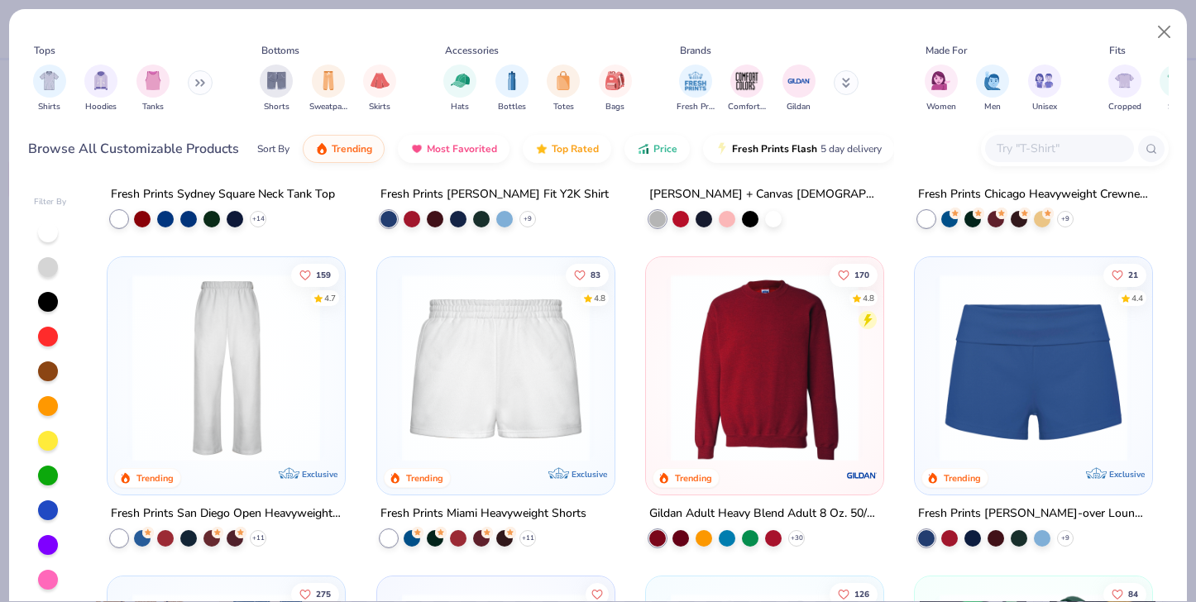
scroll to position [897, 0]
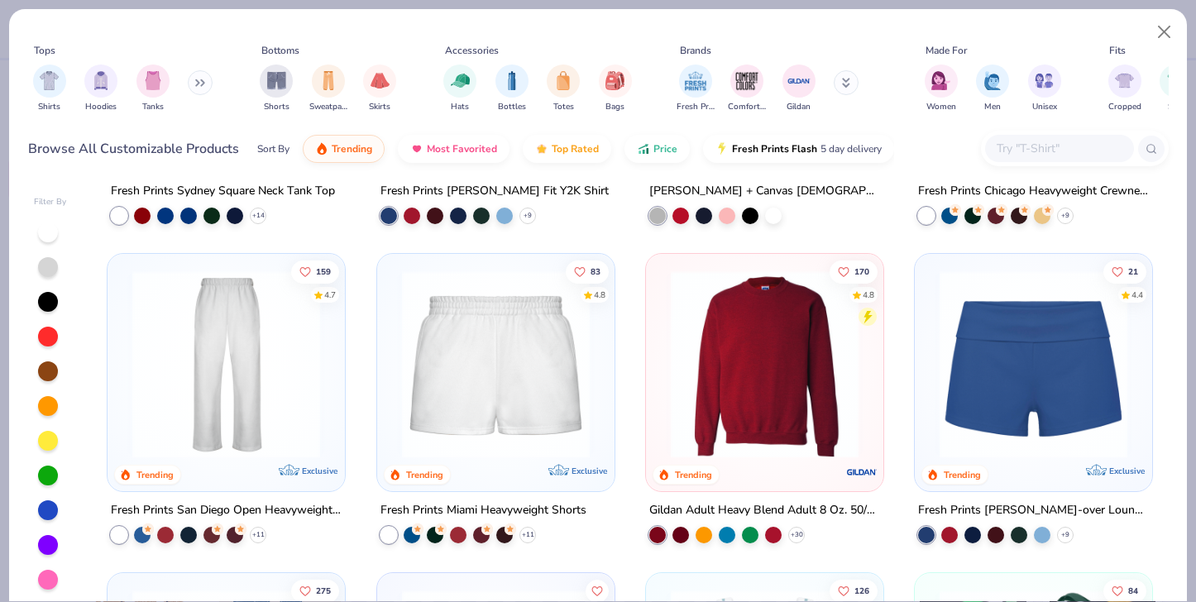
click at [734, 391] on img at bounding box center [765, 365] width 204 height 188
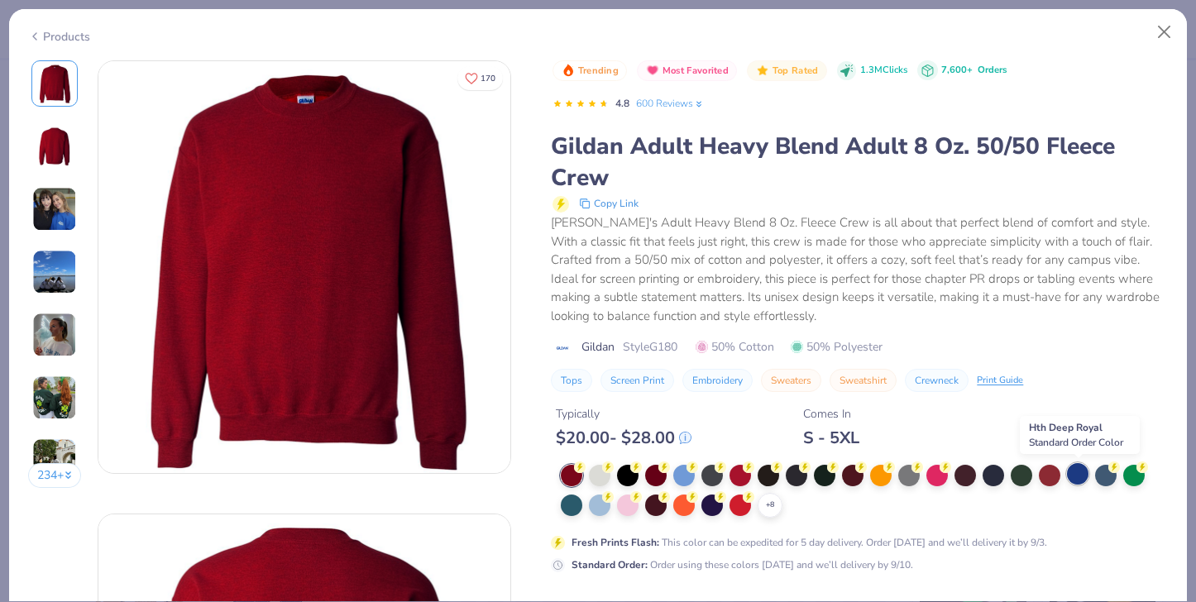
click at [1078, 477] on div at bounding box center [1078, 474] width 22 height 22
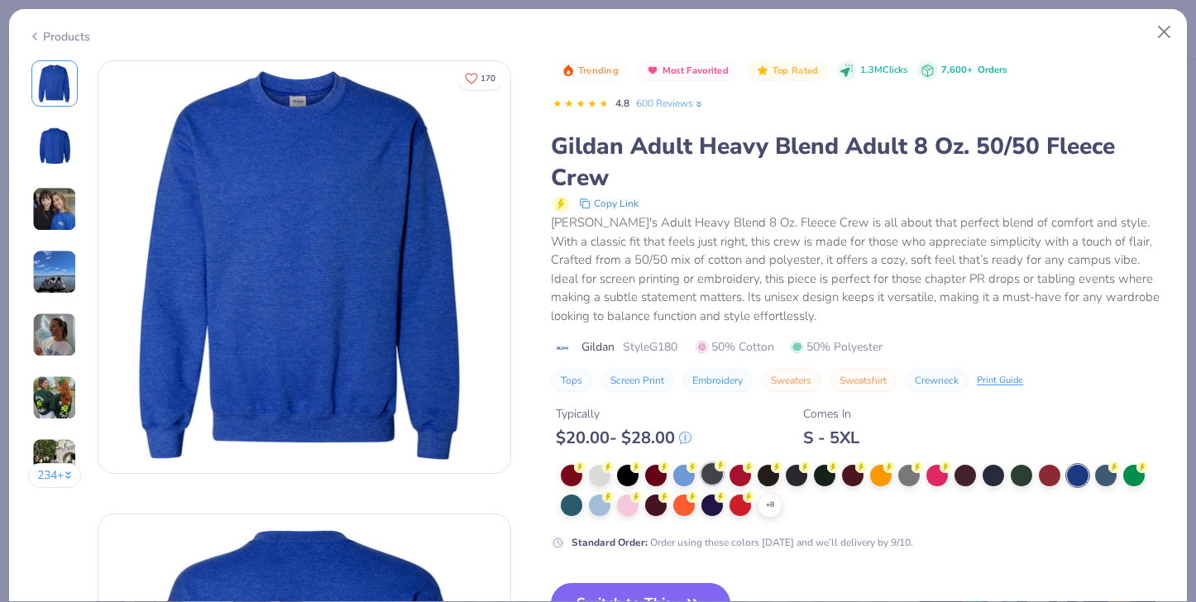
click at [583, 468] on icon at bounding box center [581, 467] width 6 height 8
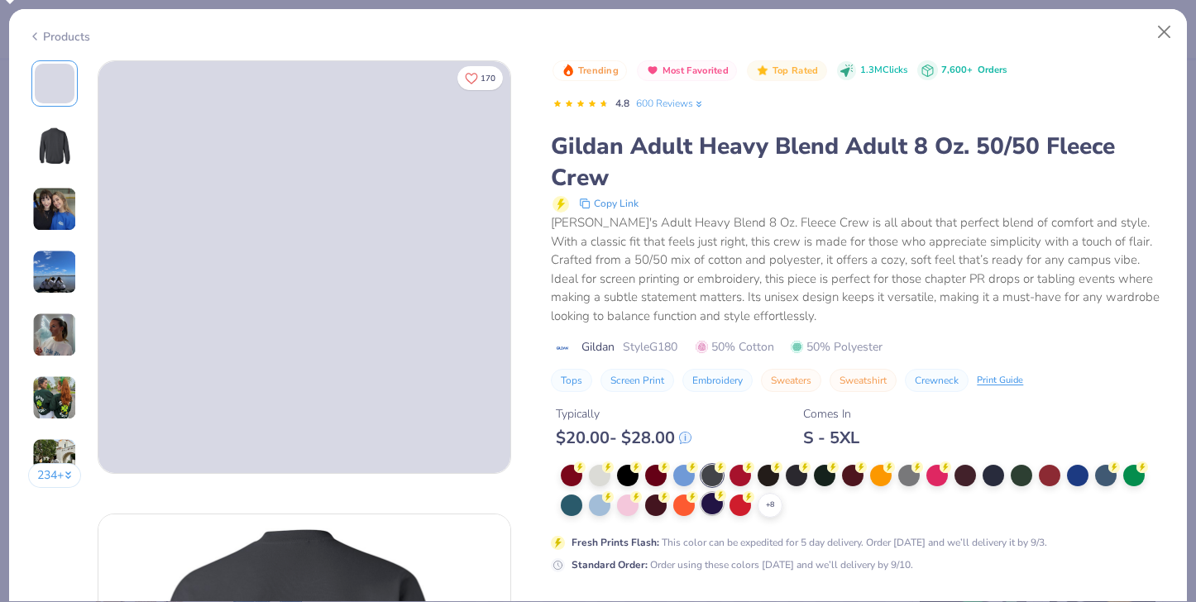
click at [714, 510] on div at bounding box center [713, 504] width 22 height 22
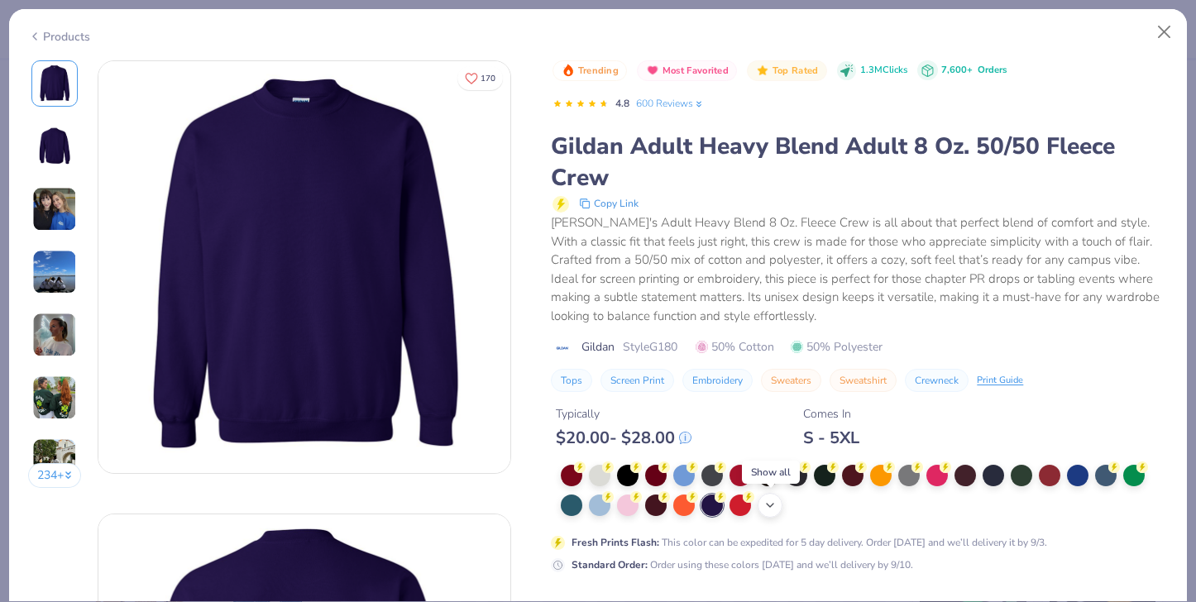
click at [771, 507] on polyline at bounding box center [770, 505] width 7 height 3
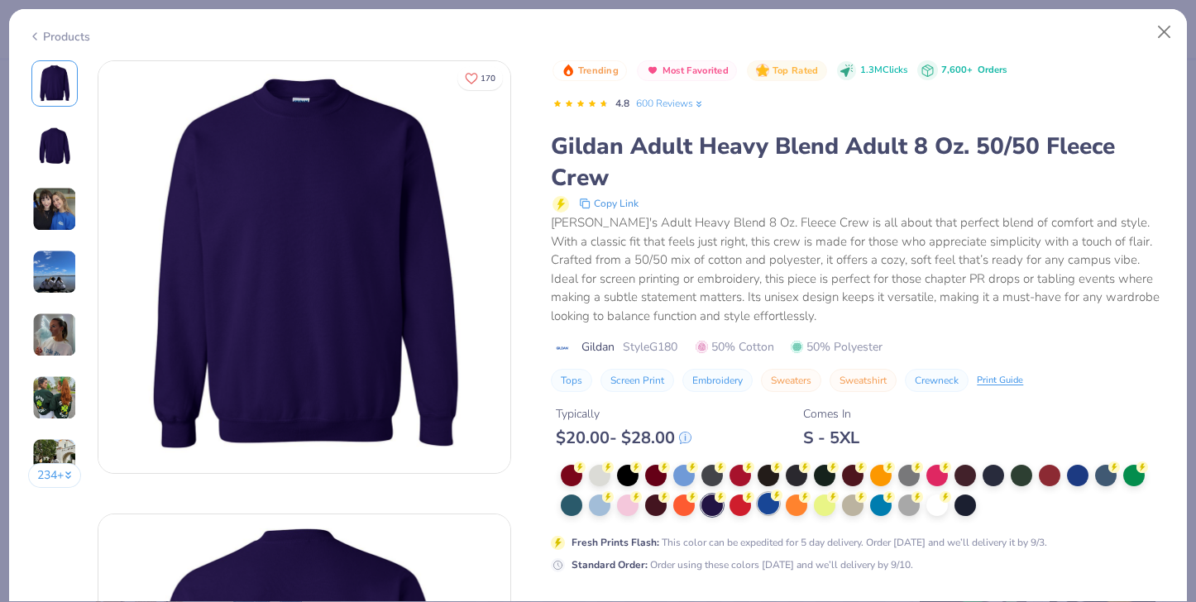
click at [770, 499] on div at bounding box center [769, 504] width 22 height 22
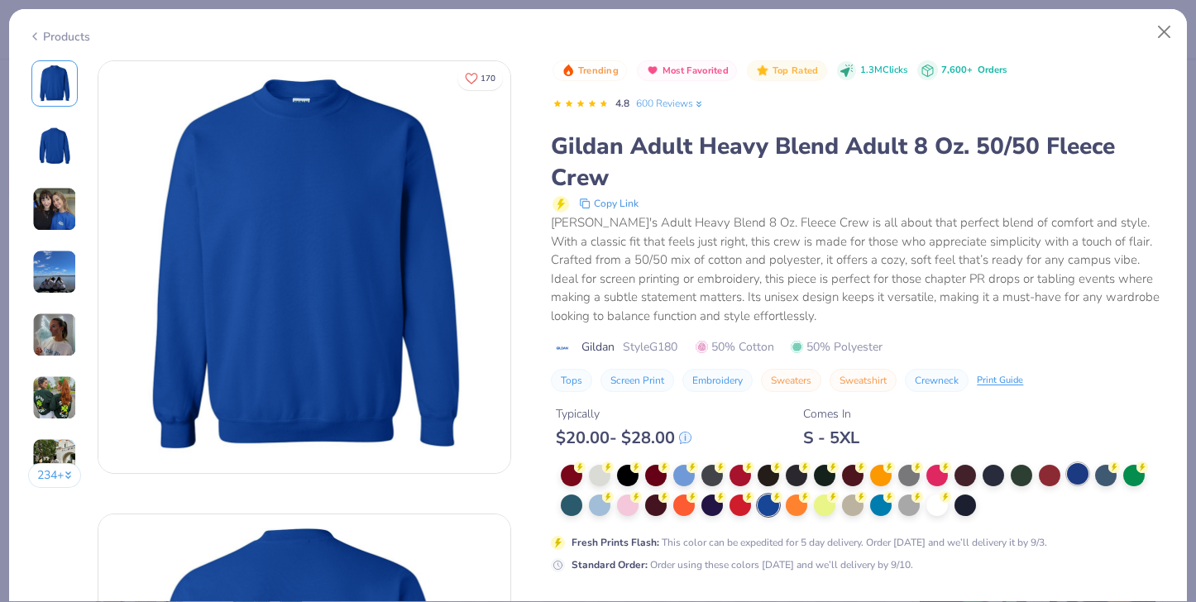
click at [1076, 477] on div at bounding box center [1078, 474] width 22 height 22
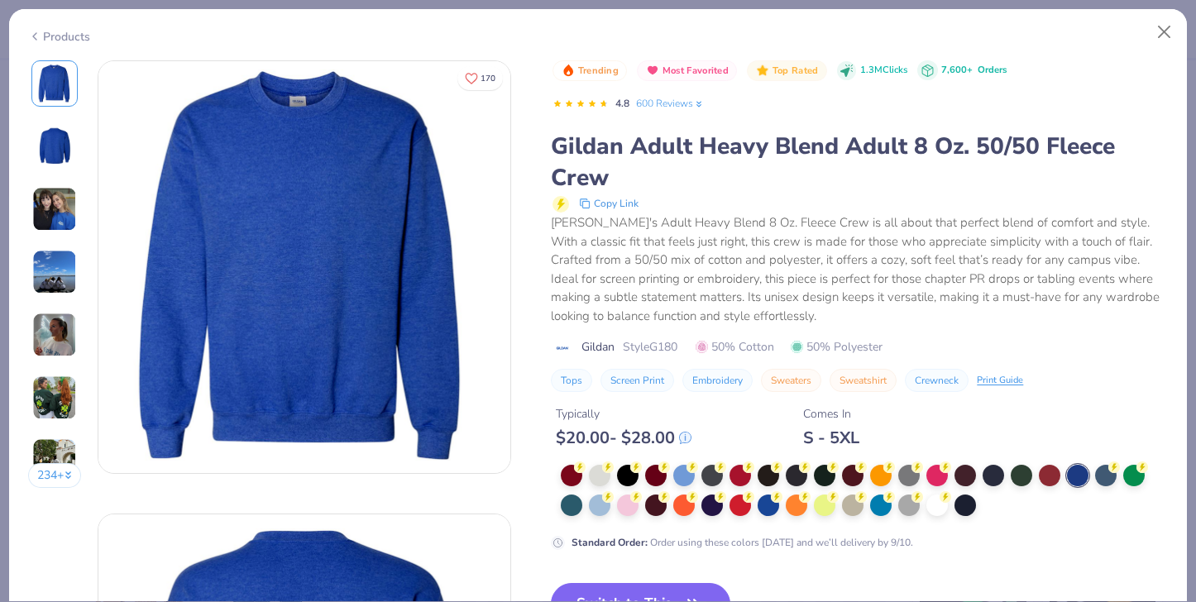
click at [1076, 477] on div at bounding box center [1078, 476] width 22 height 22
click at [1169, 26] on button "Close" at bounding box center [1164, 32] width 31 height 31
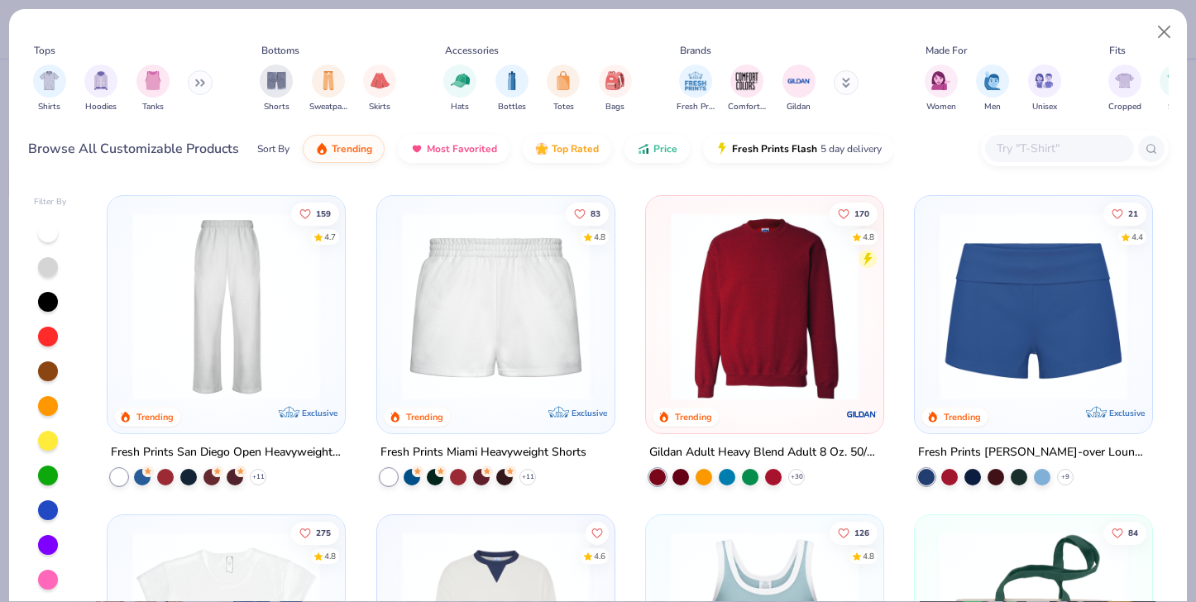
scroll to position [969, 0]
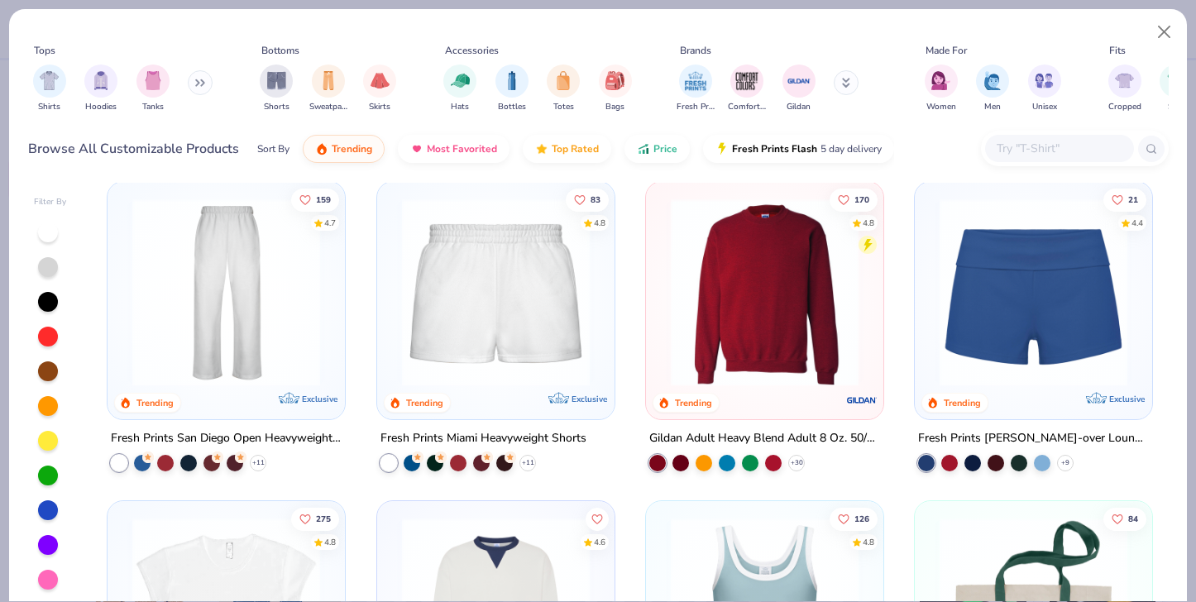
click at [784, 303] on img at bounding box center [765, 293] width 204 height 188
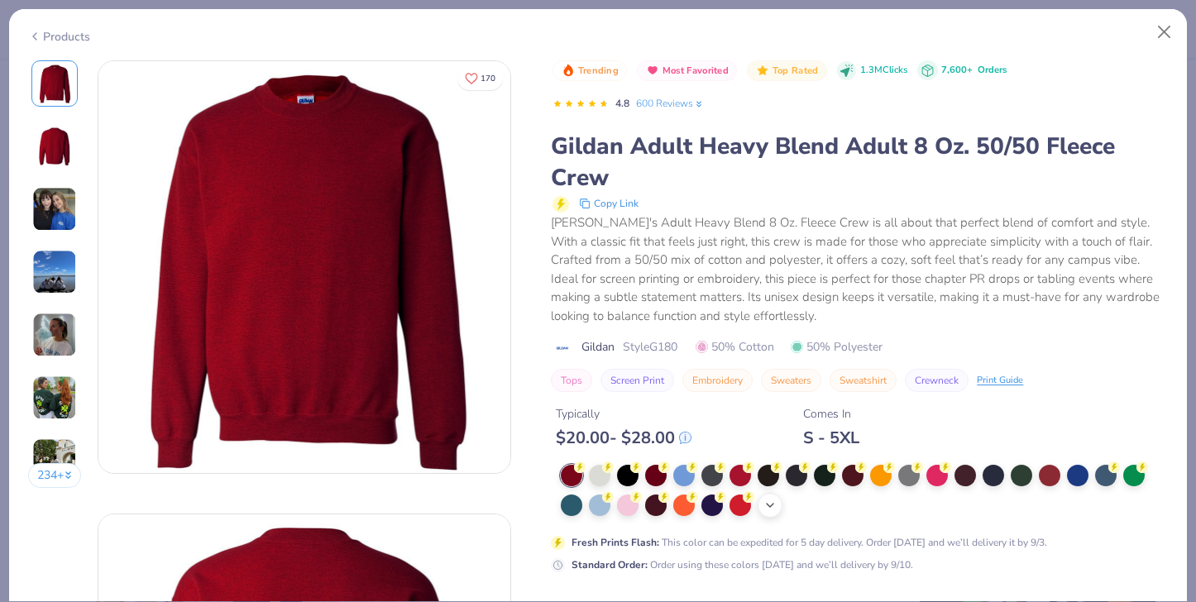
click at [769, 506] on polyline at bounding box center [770, 505] width 7 height 3
click at [1164, 26] on button "Close" at bounding box center [1164, 32] width 31 height 31
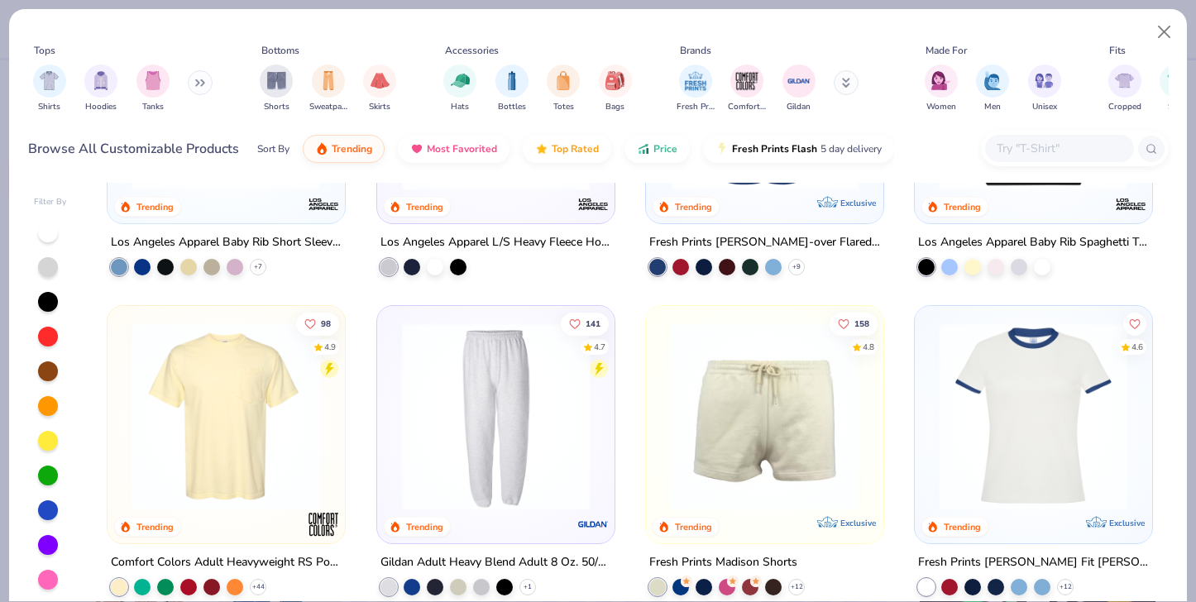
scroll to position [1130, 0]
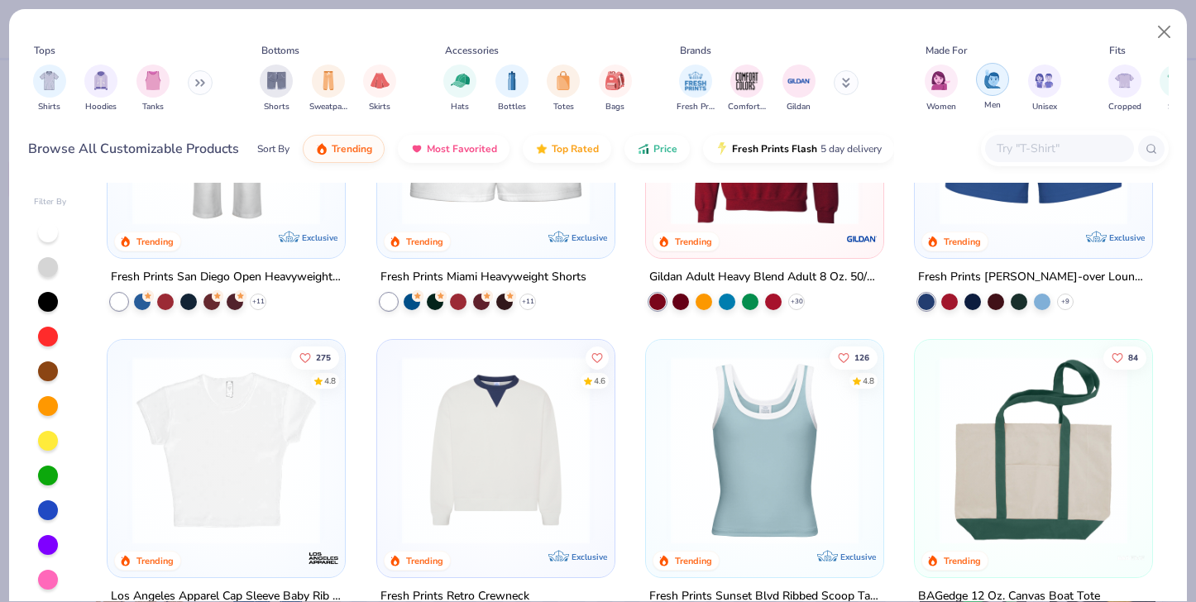
click at [997, 89] on div "filter for Men" at bounding box center [992, 79] width 33 height 33
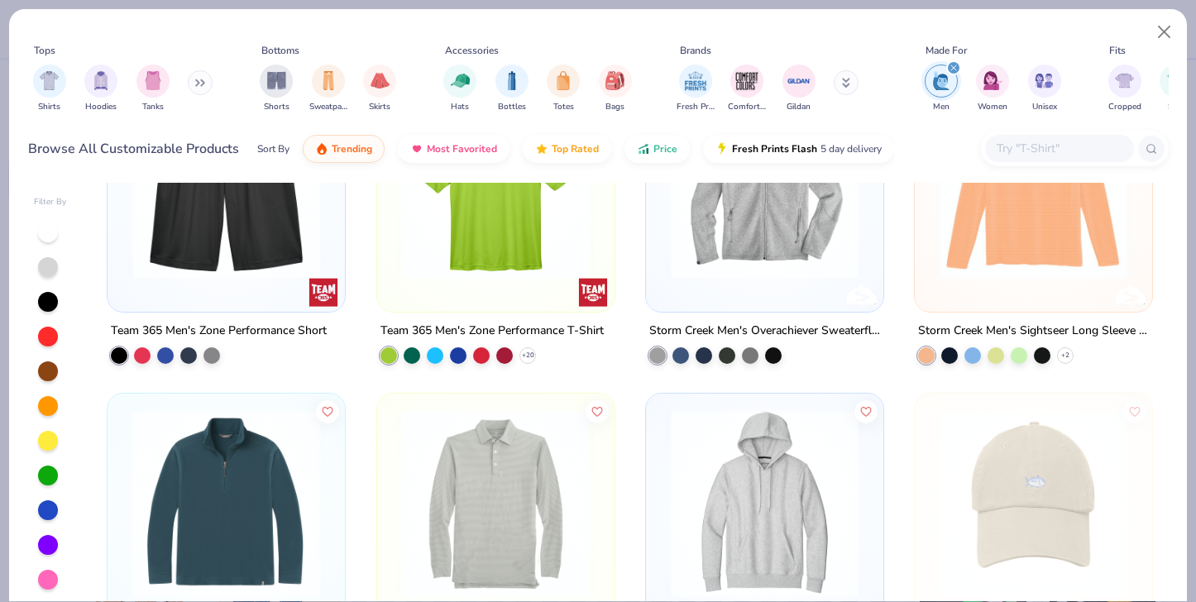
scroll to position [7471, 0]
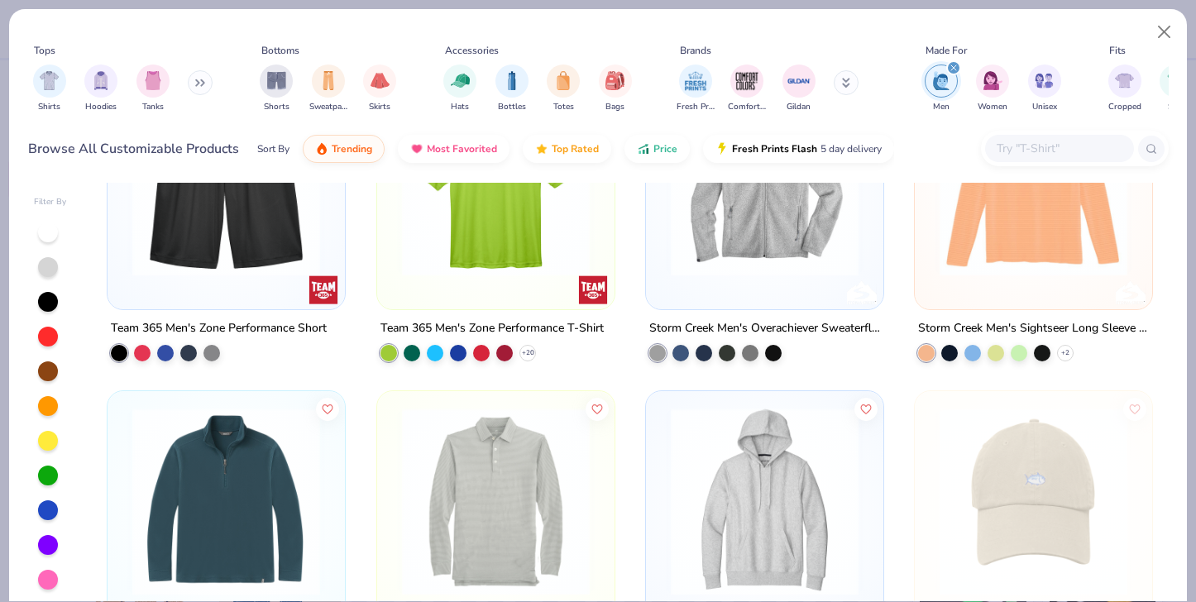
click at [1032, 150] on input "text" at bounding box center [1058, 148] width 127 height 19
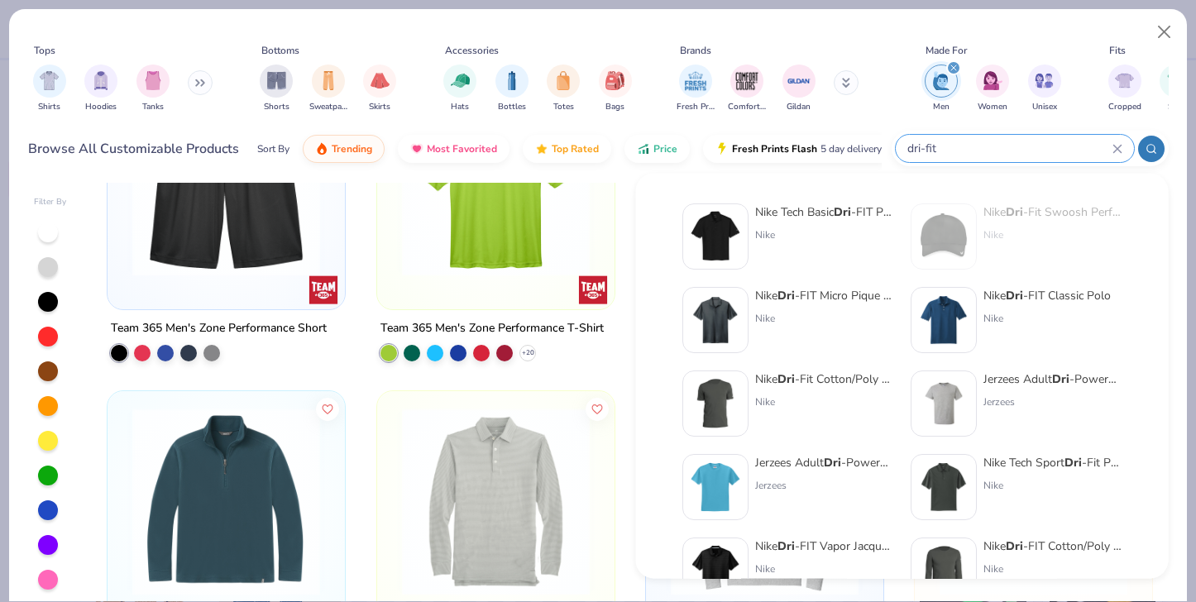
type input "dri-fit"
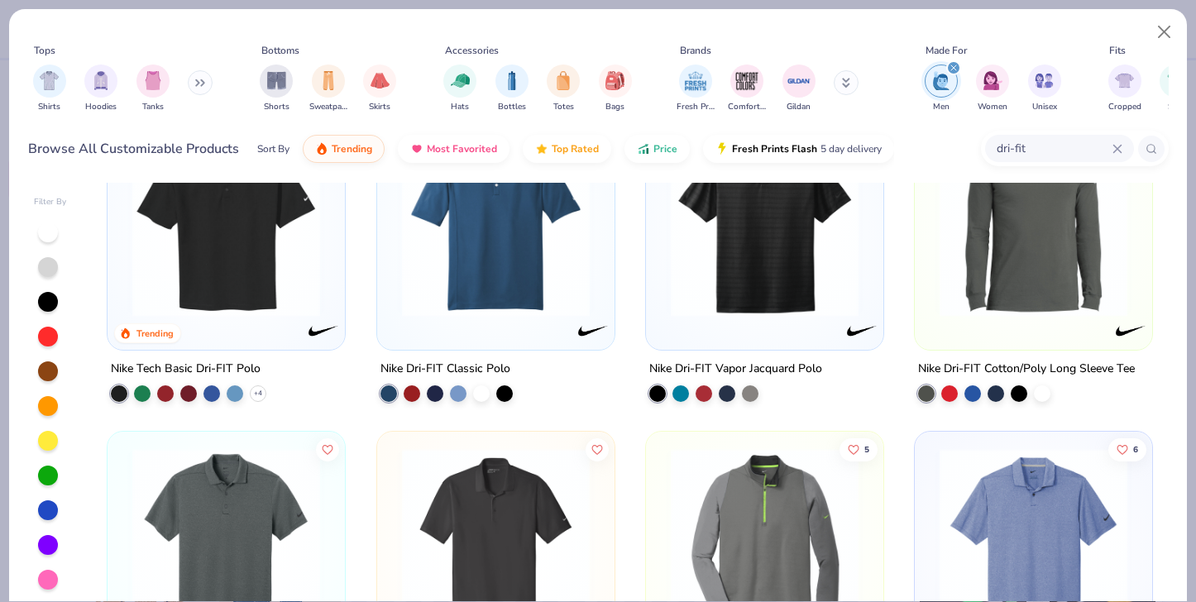
scroll to position [0, 0]
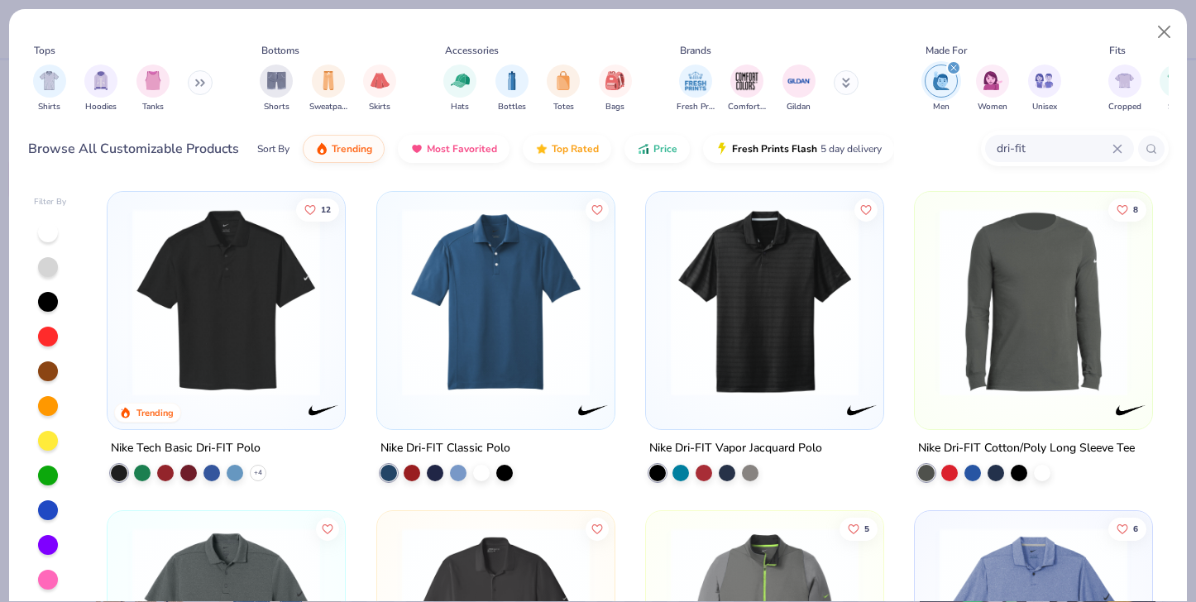
click at [1036, 325] on img at bounding box center [1034, 303] width 204 height 188
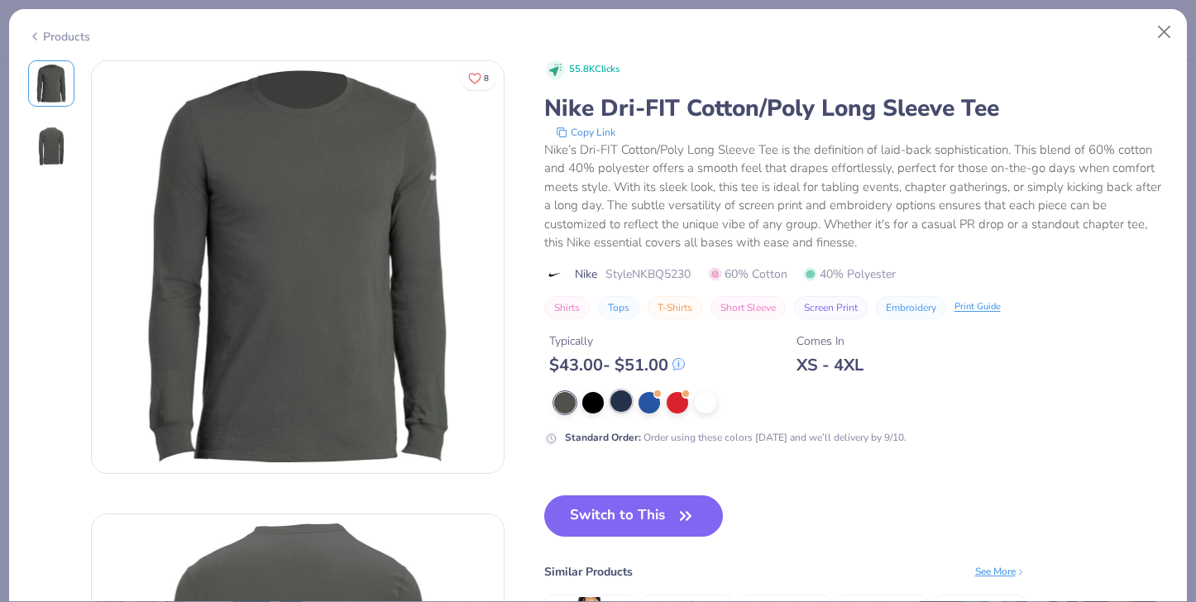
click at [620, 402] on div at bounding box center [622, 402] width 22 height 22
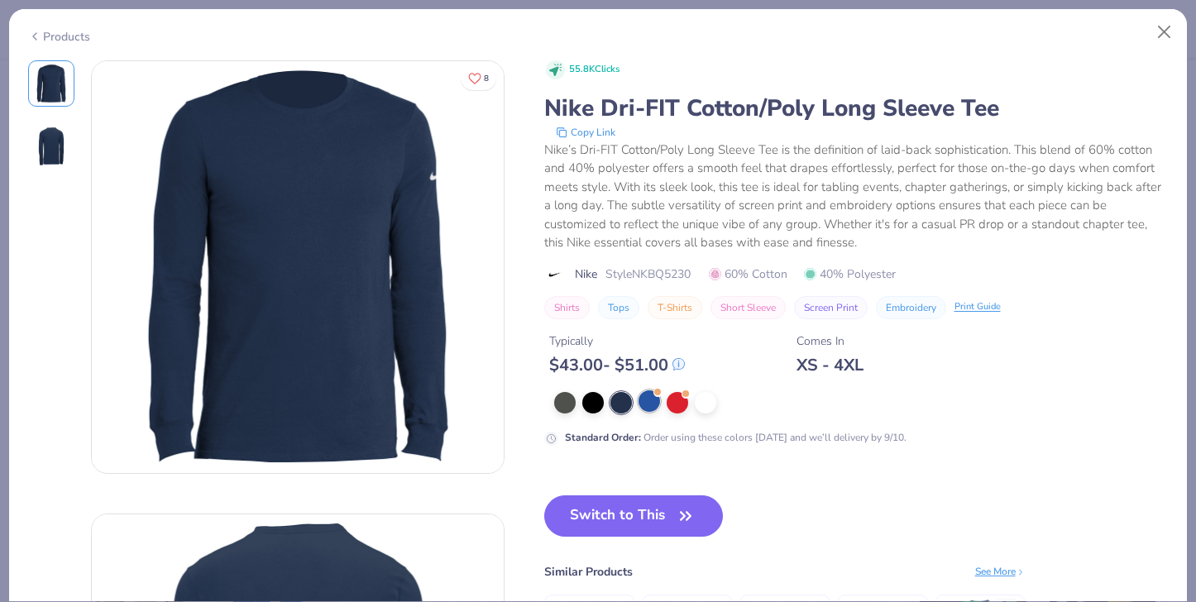
click at [650, 405] on div at bounding box center [650, 402] width 22 height 22
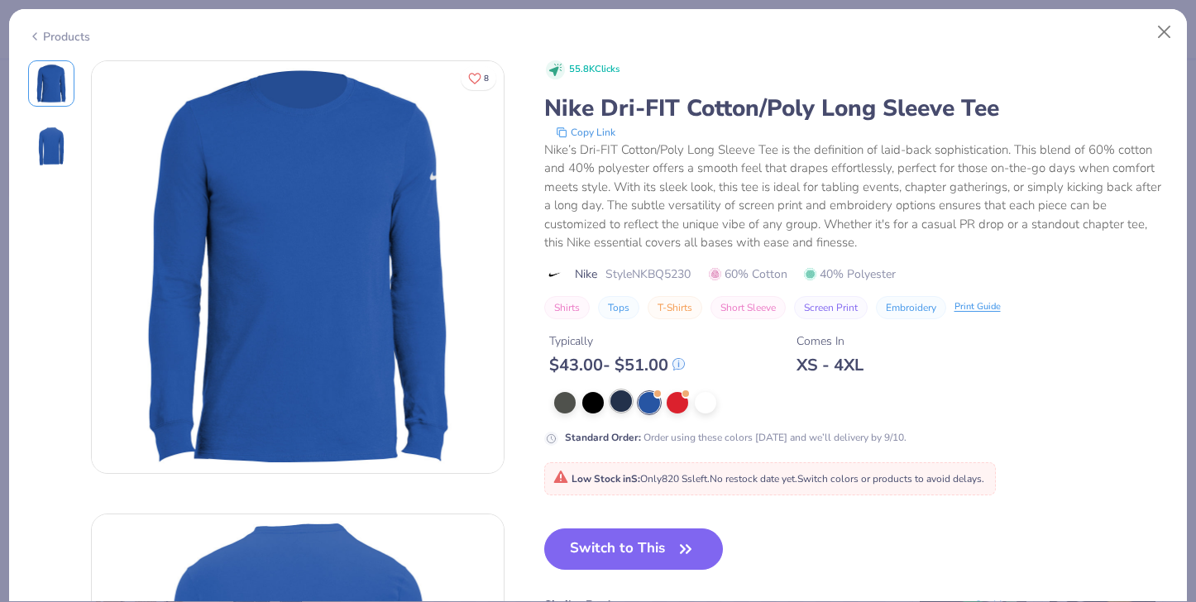
click at [617, 409] on div at bounding box center [622, 402] width 22 height 22
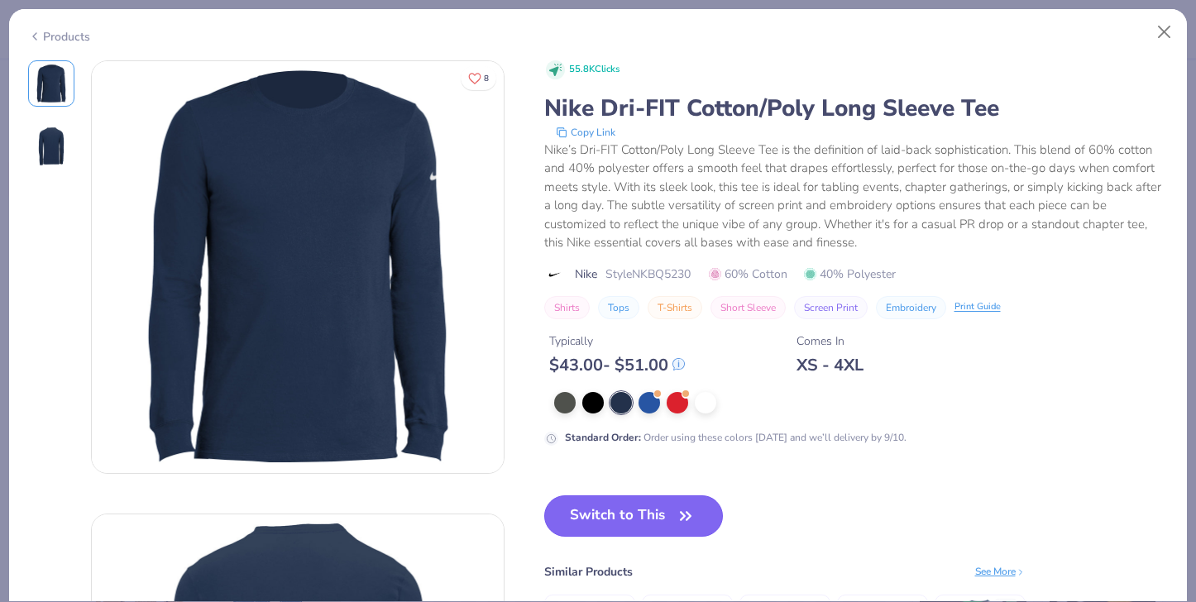
click at [641, 525] on button "Switch to This" at bounding box center [634, 516] width 180 height 41
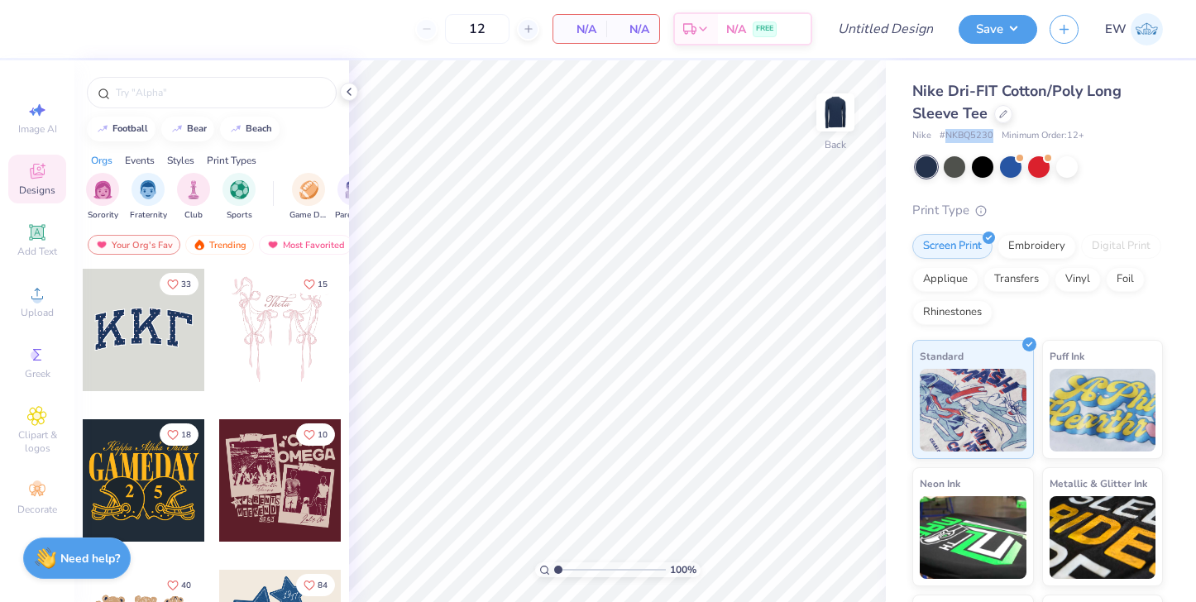
drag, startPoint x: 947, startPoint y: 133, endPoint x: 991, endPoint y: 132, distance: 44.7
click at [991, 132] on span "# NKBQ5230" at bounding box center [967, 136] width 54 height 14
copy span "NKBQ5230"
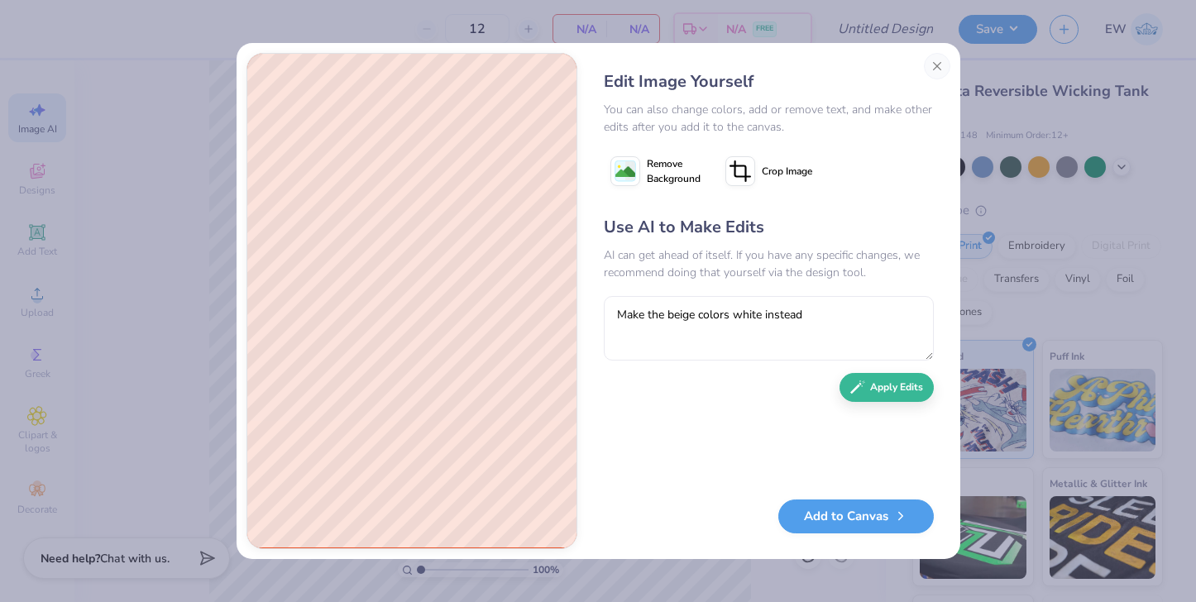
scroll to position [112, 0]
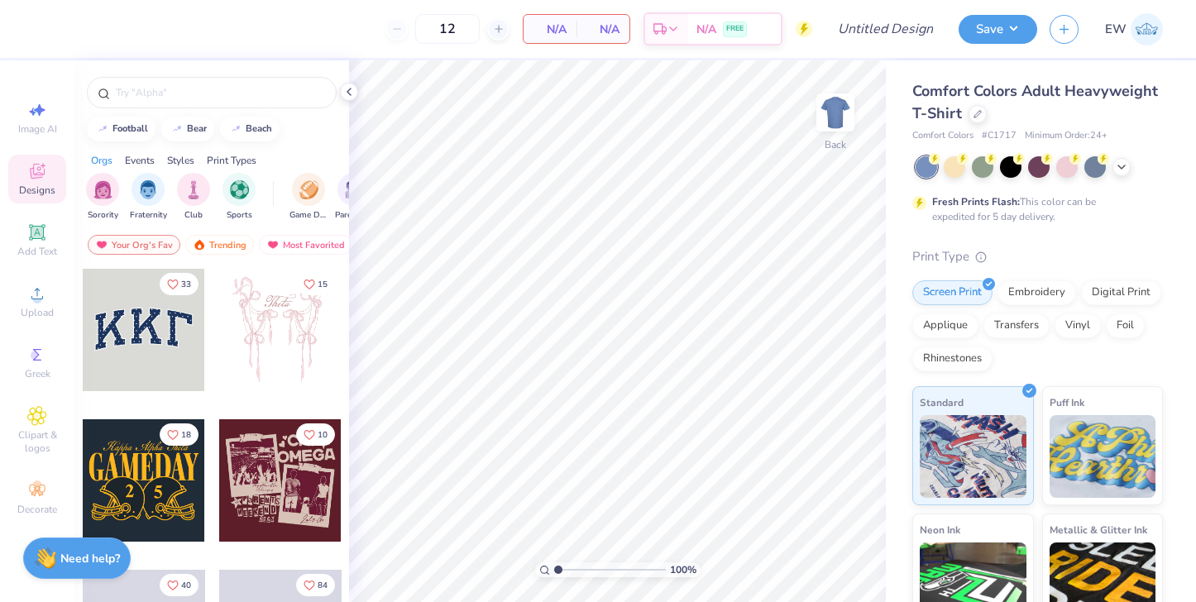
click at [1140, 24] on img at bounding box center [1147, 29] width 32 height 32
click at [1142, 38] on img at bounding box center [1147, 29] width 32 height 32
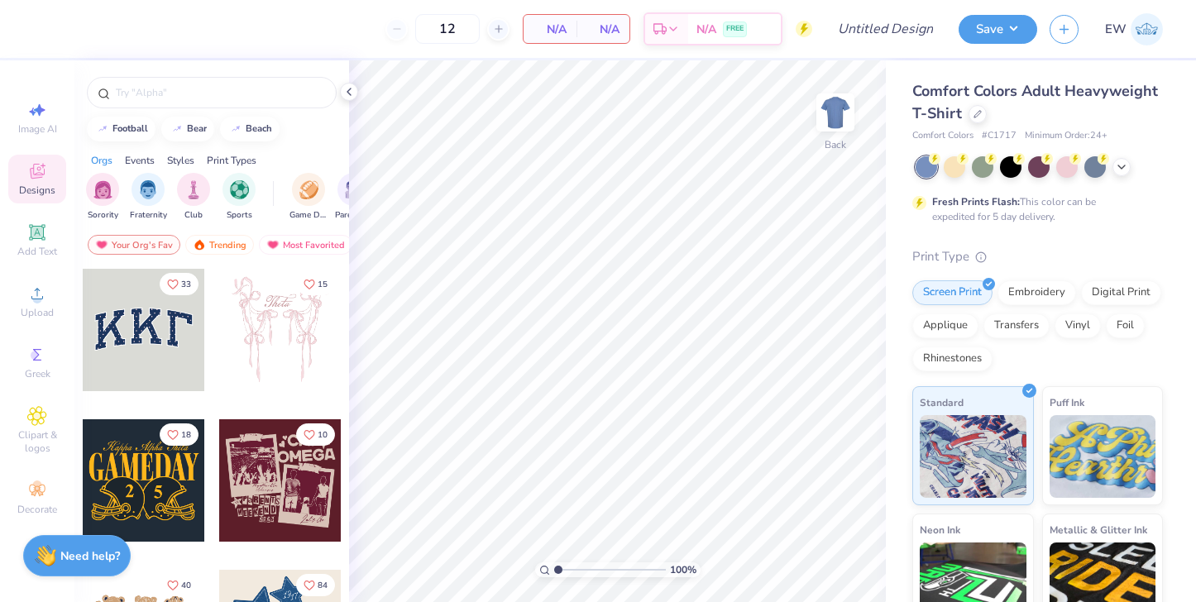
click at [67, 552] on strong "Need help?" at bounding box center [90, 557] width 60 height 16
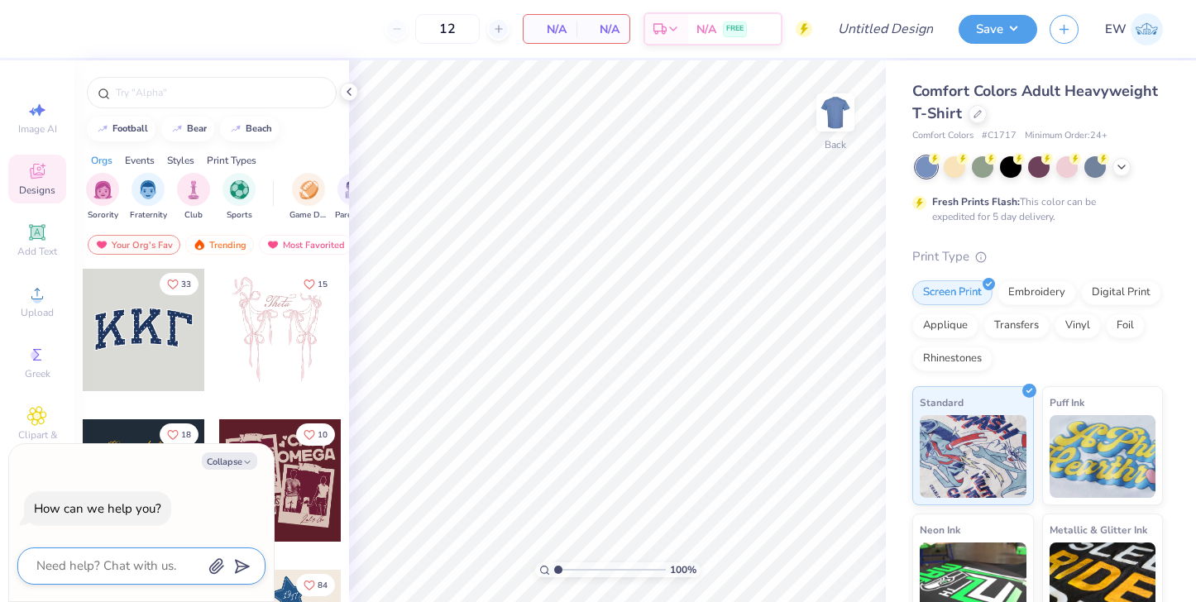
click at [76, 569] on textarea at bounding box center [119, 566] width 168 height 22
type textarea "h"
type textarea "x"
type textarea "ho"
type textarea "x"
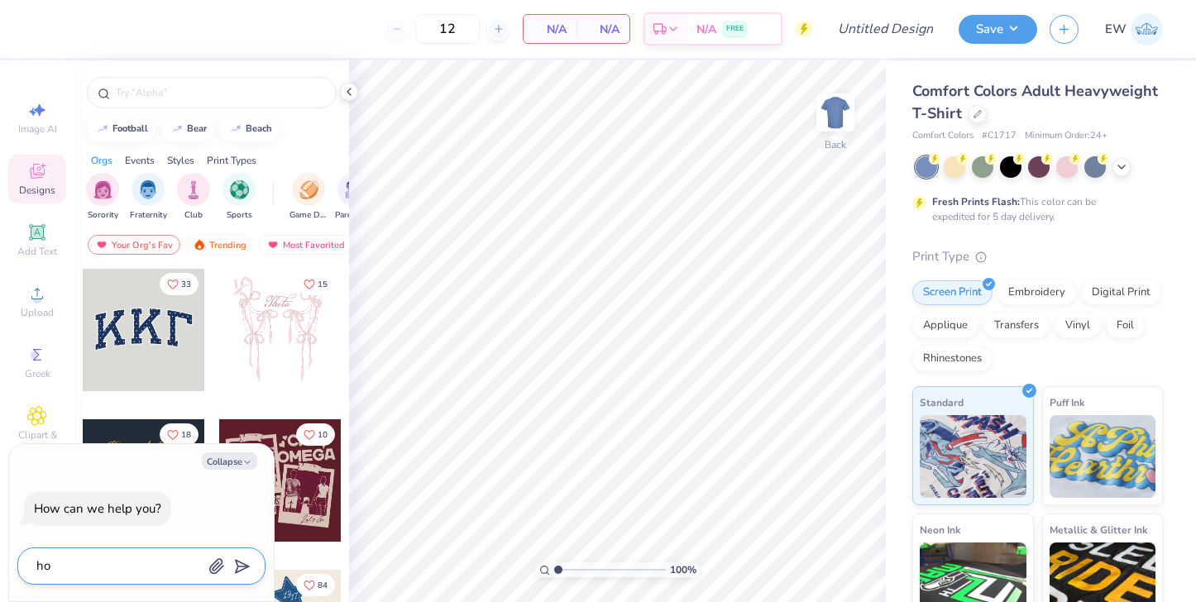
type textarea "how"
type textarea "x"
type textarea "how"
type textarea "x"
type textarea "how d"
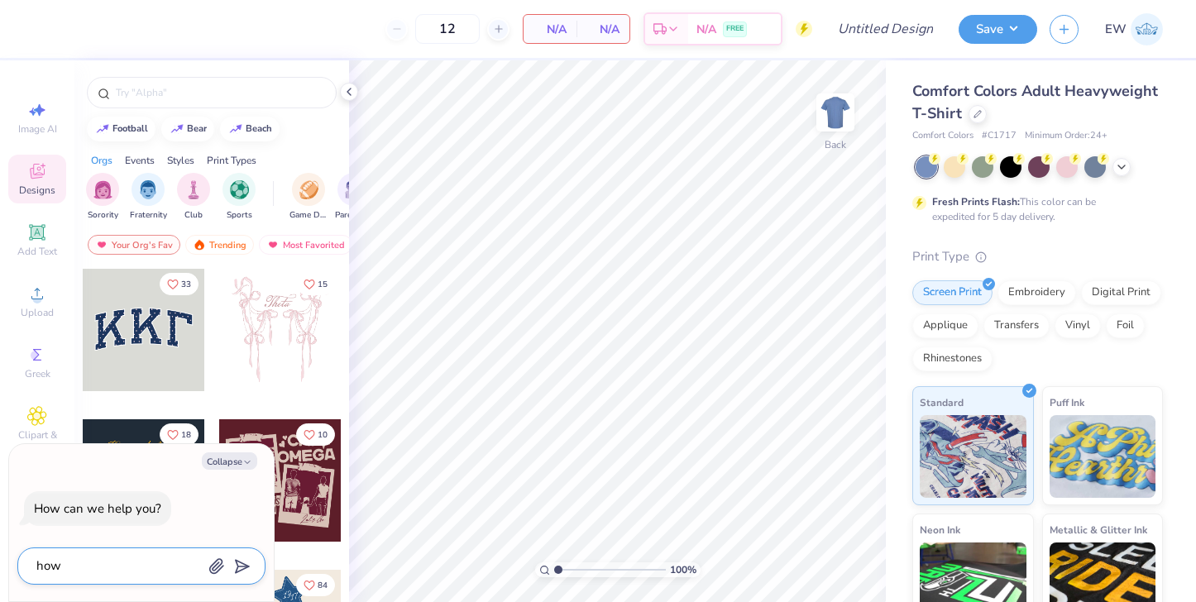
type textarea "x"
type textarea "how do"
type textarea "x"
type textarea "how do"
type textarea "x"
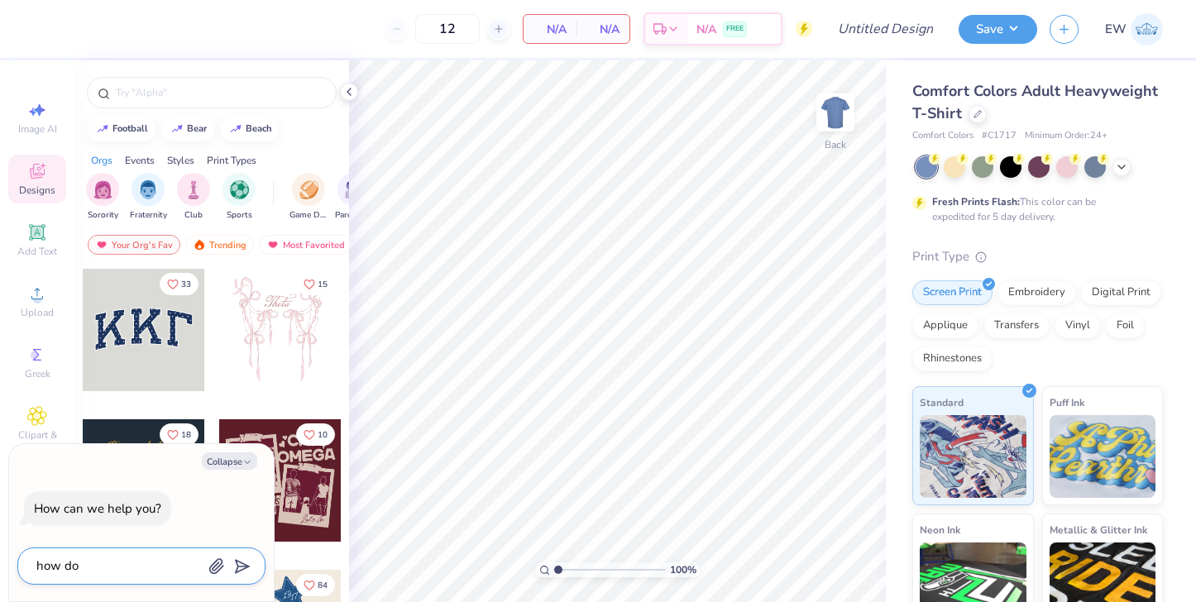
type textarea "how do I"
type textarea "x"
type textarea "how do I"
type textarea "x"
type textarea "how do I r"
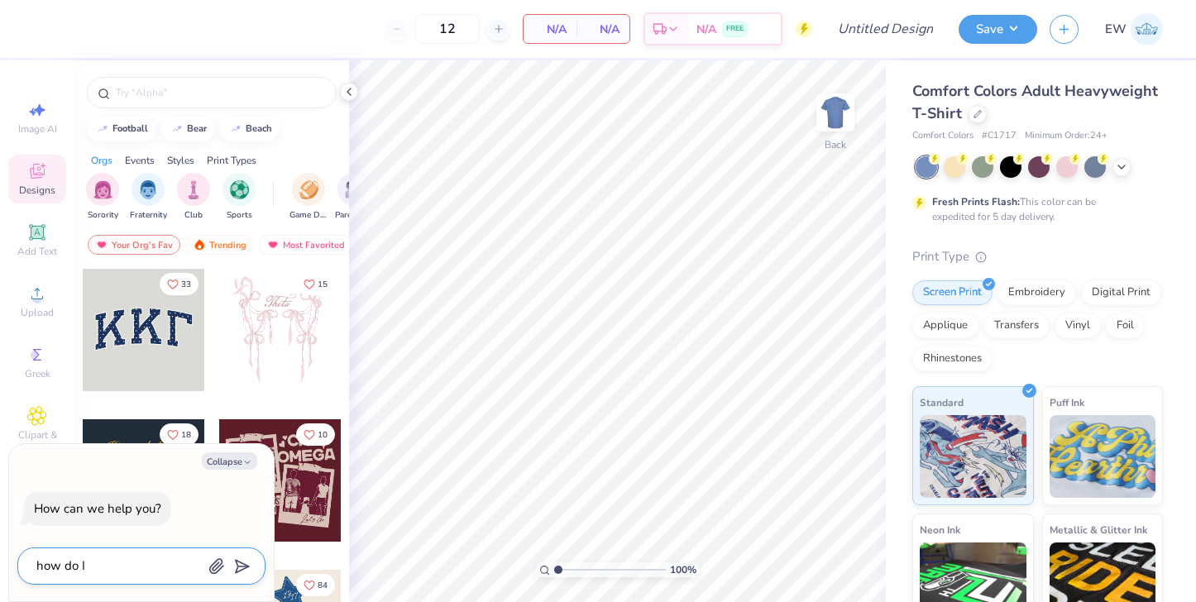
type textarea "x"
type textarea "how do I re"
type textarea "x"
type textarea "how do I req"
type textarea "x"
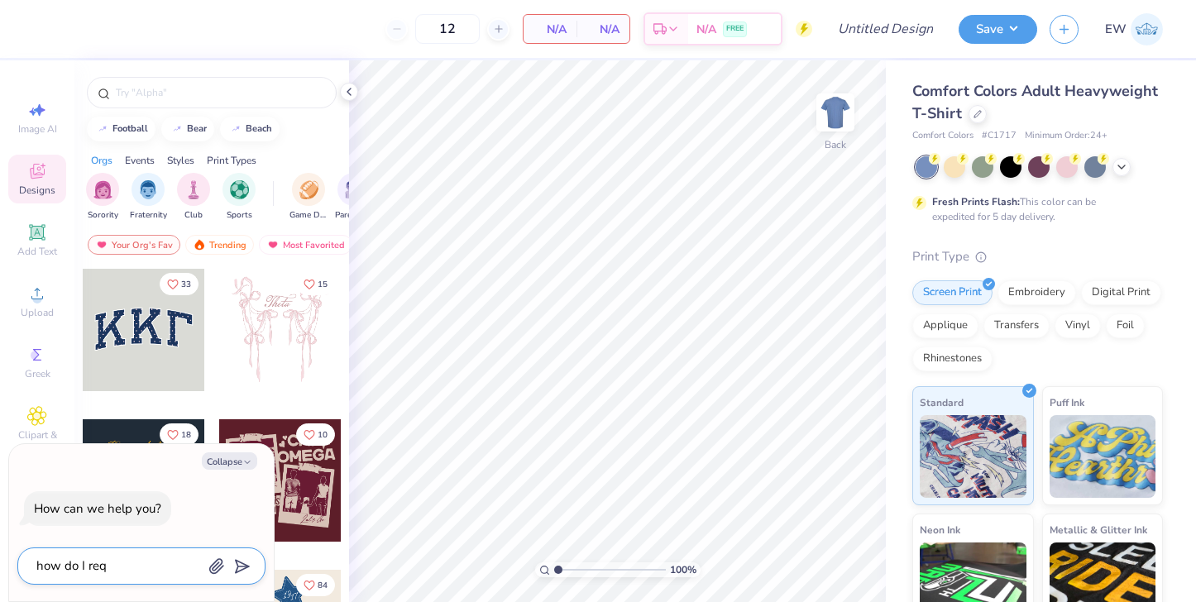
type textarea "how do I requ"
type textarea "x"
type textarea "how do I reque"
type textarea "x"
type textarea "how do I reques"
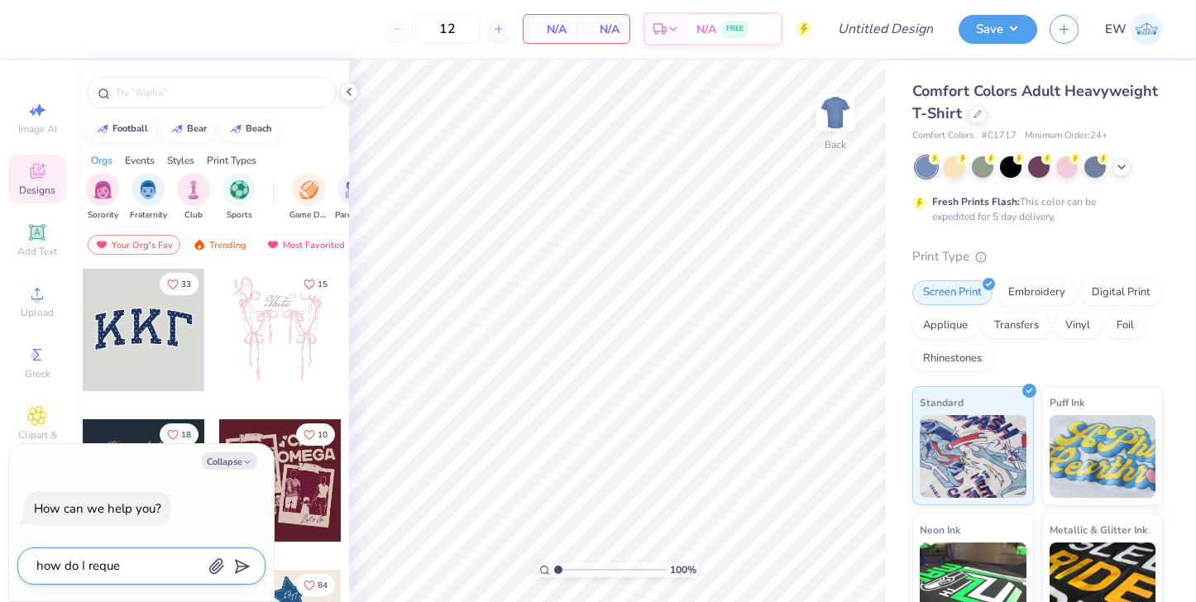
type textarea "x"
type textarea "how do I request"
type textarea "x"
type textarea "how do I request"
type textarea "x"
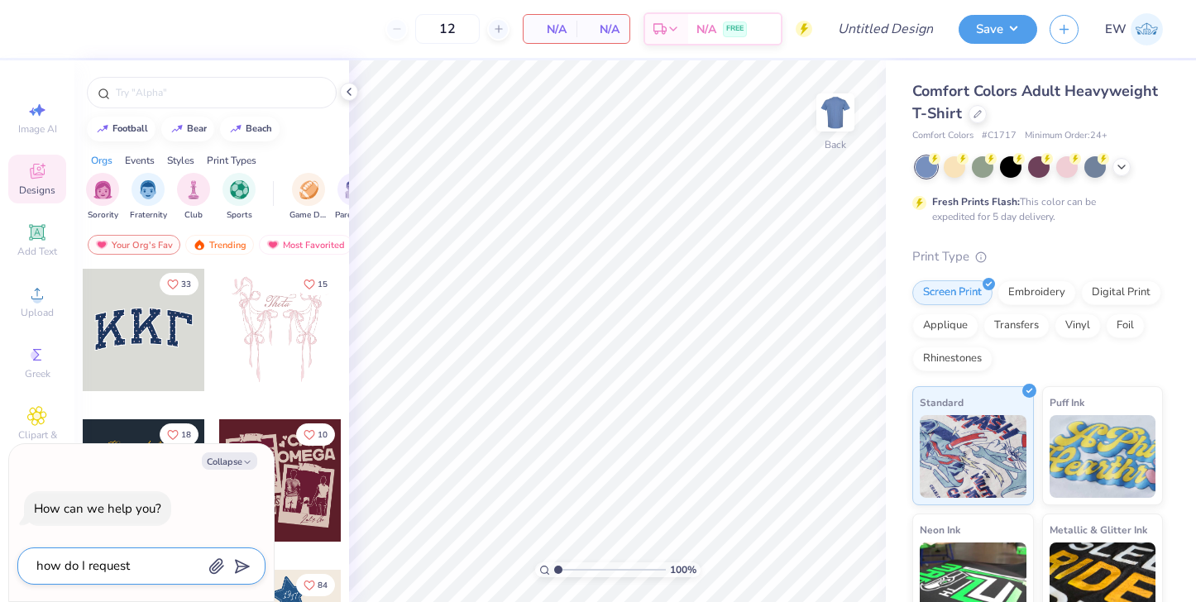
type textarea "how do I request l"
type textarea "x"
type textarea "how do I request li"
type textarea "x"
type textarea "how do I request lic"
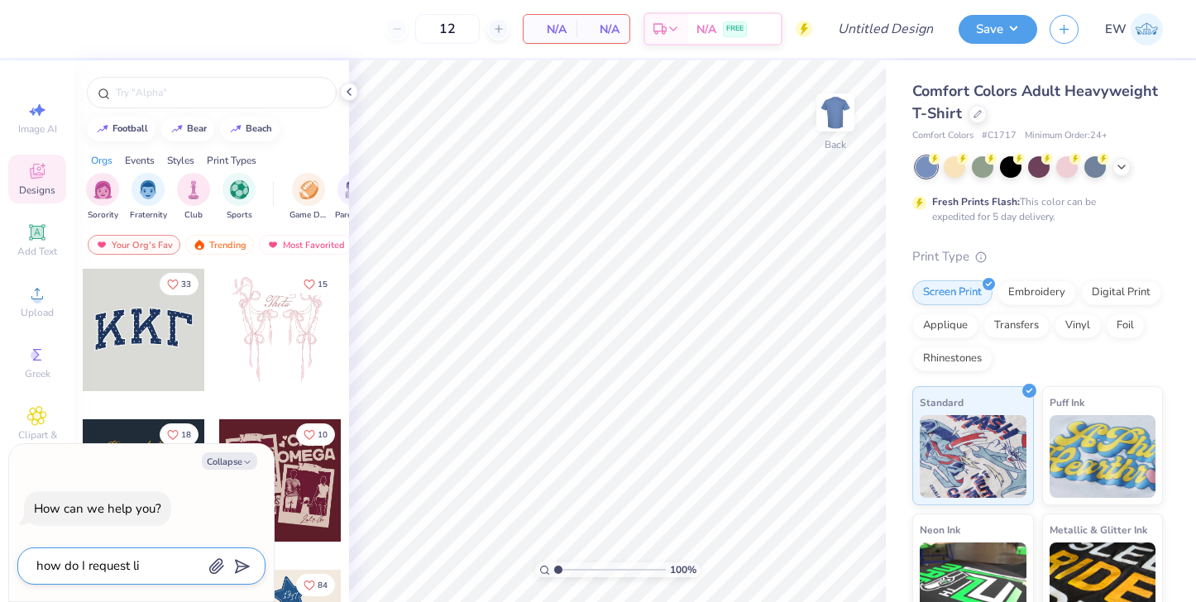
type textarea "x"
type textarea "how do I request lice"
type textarea "x"
type textarea "how do I request licen"
type textarea "x"
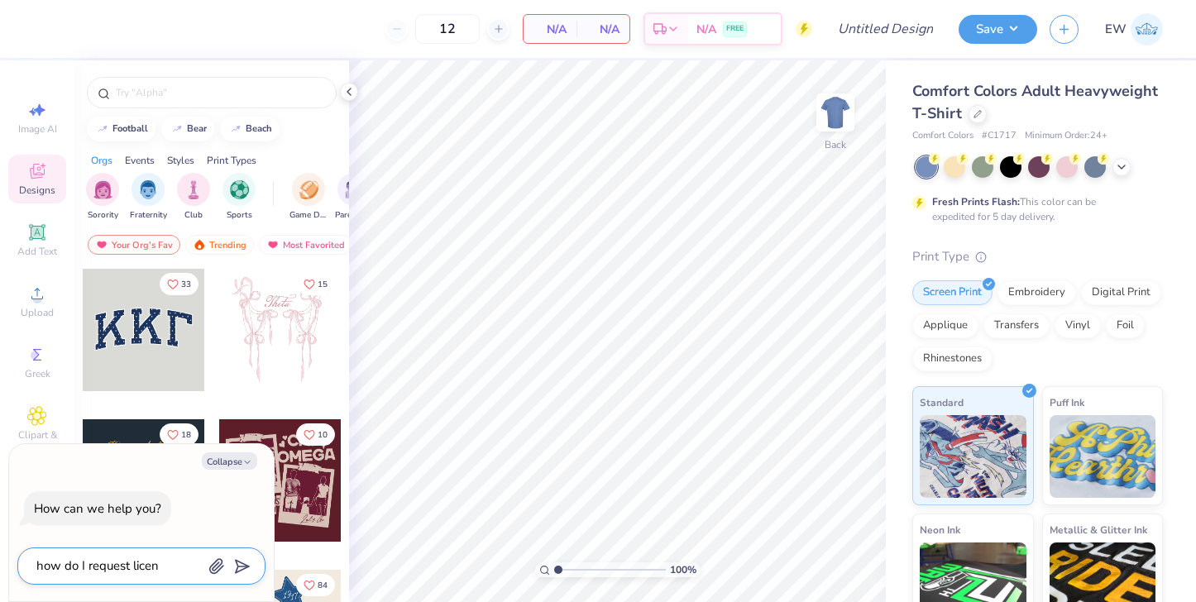
type textarea "how do I request licens"
type textarea "x"
type textarea "how do I request licensi"
type textarea "x"
type textarea "how do I request licensin"
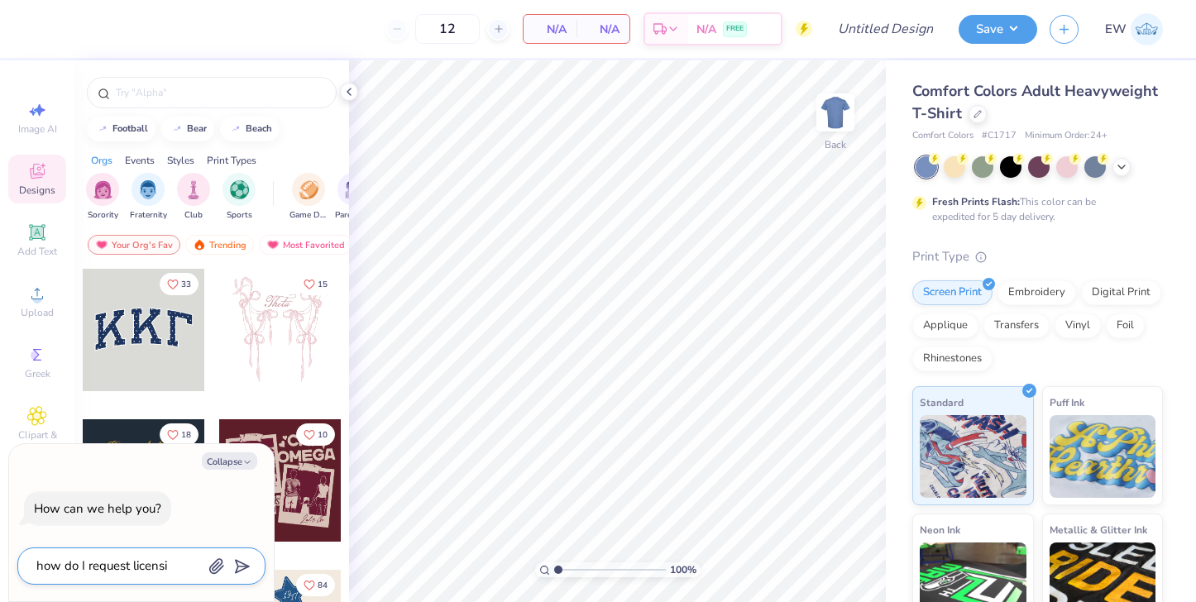
type textarea "x"
type textarea "how do I request licensing"
type textarea "x"
type textarea "how do I request licensing"
type textarea "x"
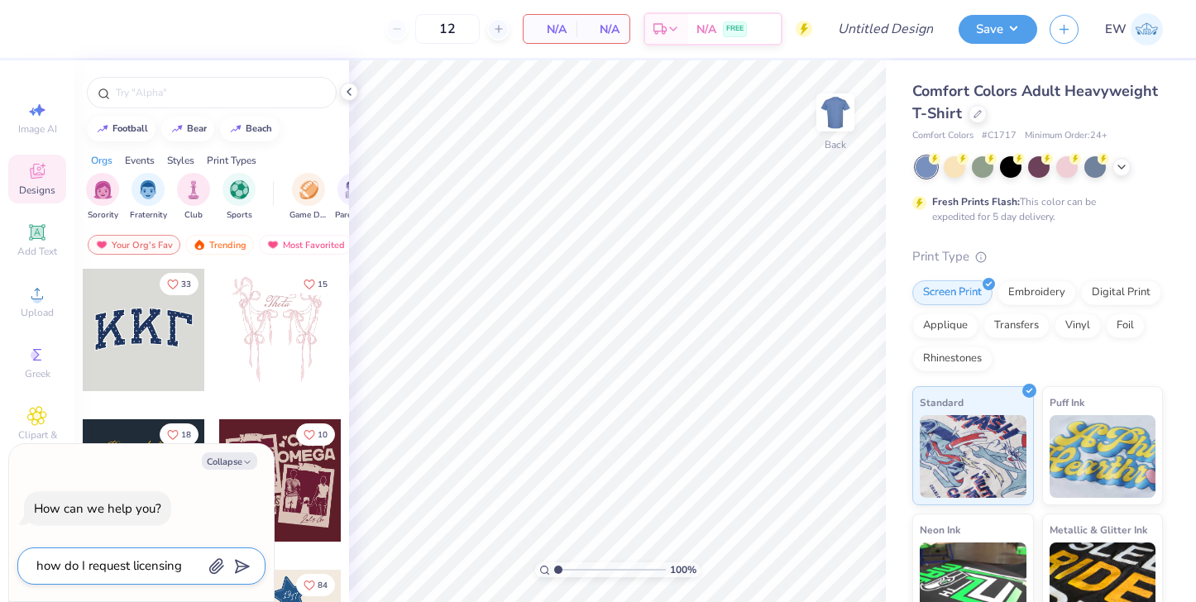
type textarea "how do I request licensing a"
type textarea "x"
type textarea "how do I request licensing ap"
type textarea "x"
type textarea "how do I request licensing app"
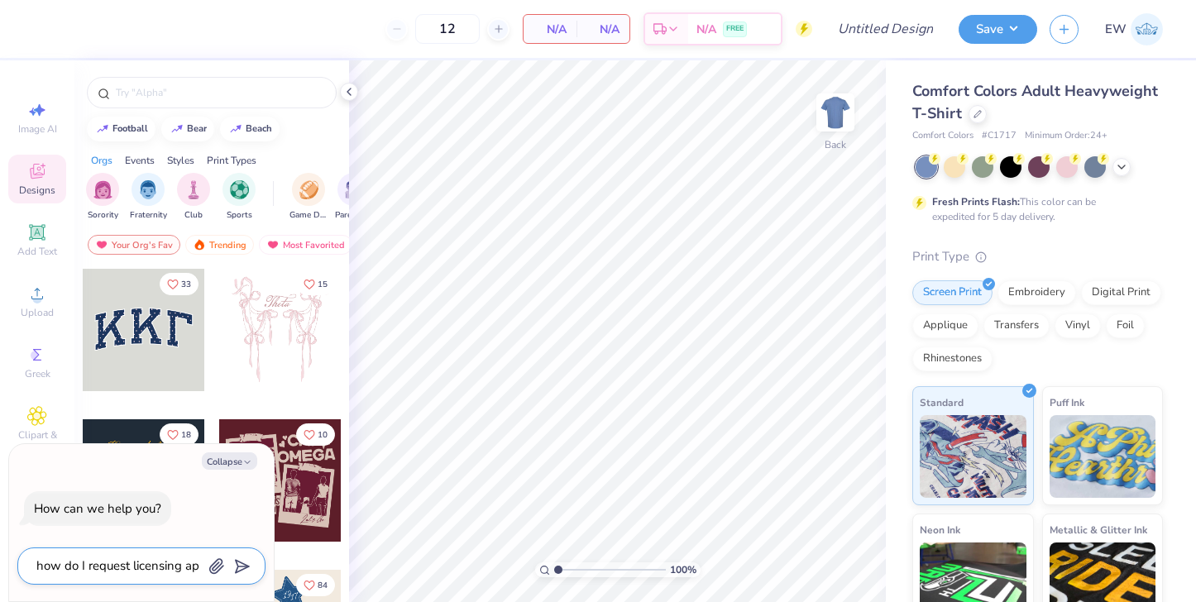
type textarea "x"
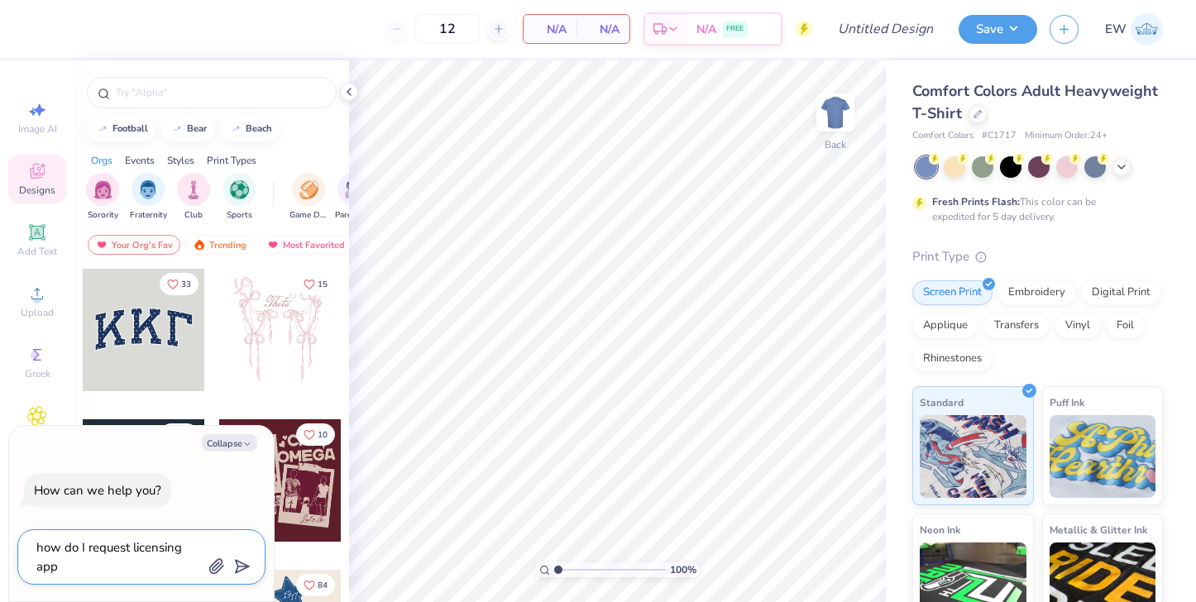
type textarea "how do I request licensing appo"
type textarea "x"
type textarea "how do I request licensing appor"
type textarea "x"
type textarea "how do I request licensing apporv"
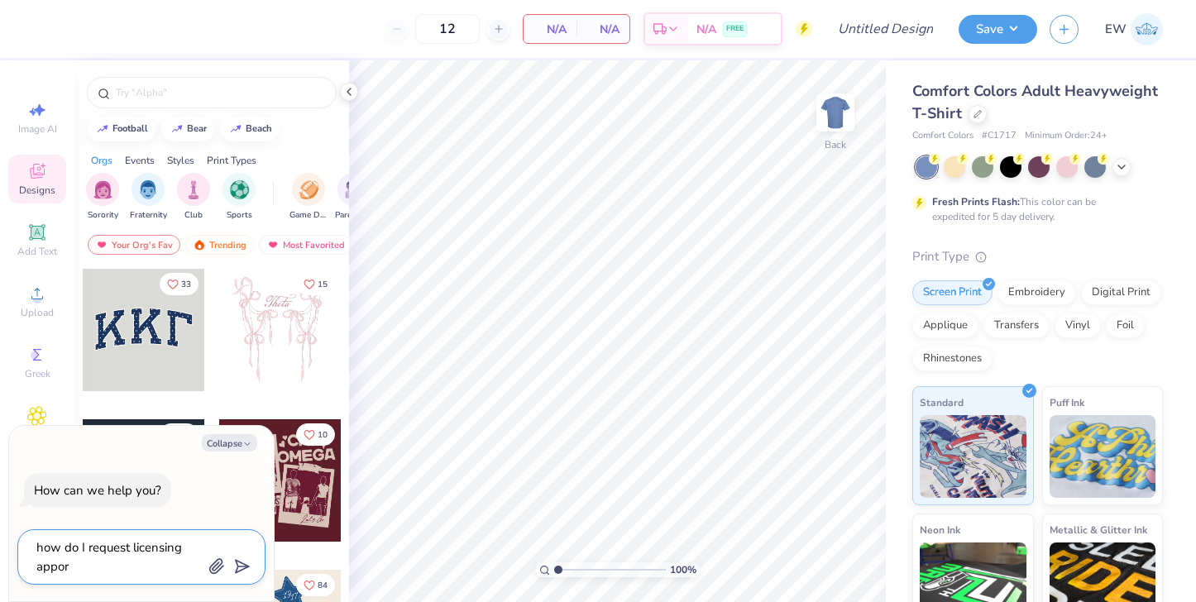
type textarea "x"
type textarea "how do I request licensing apporva"
type textarea "x"
type textarea "how do I request licensing apporval"
type textarea "x"
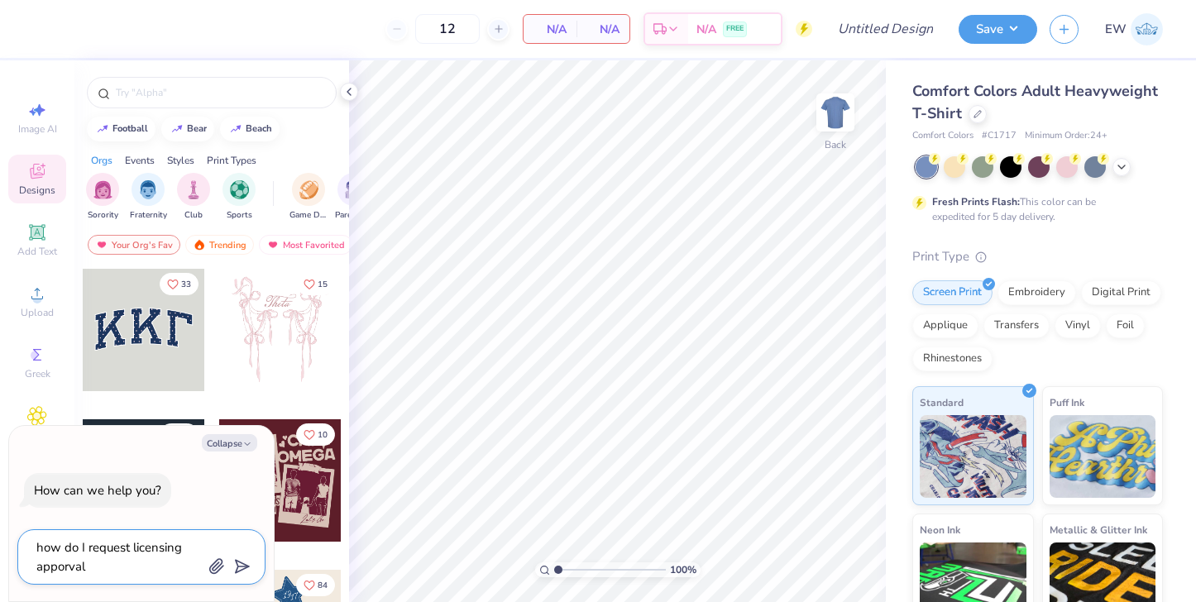
type textarea "how do I request licensing apporval?"
type textarea "x"
type textarea "how do I request licensing apporval?"
type textarea "x"
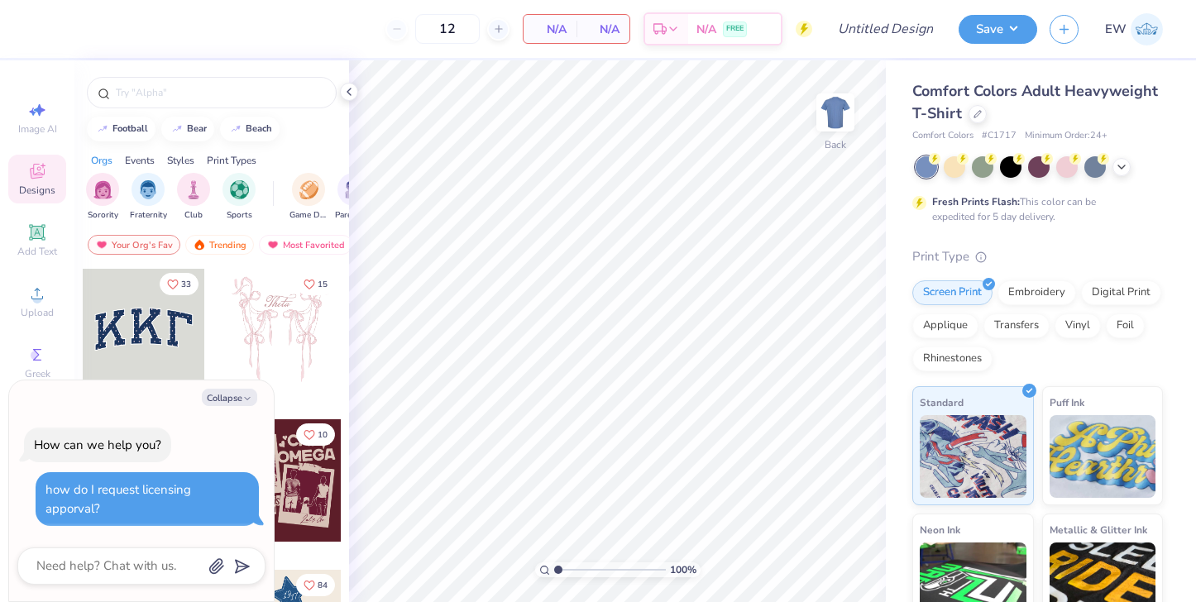
type textarea "x"
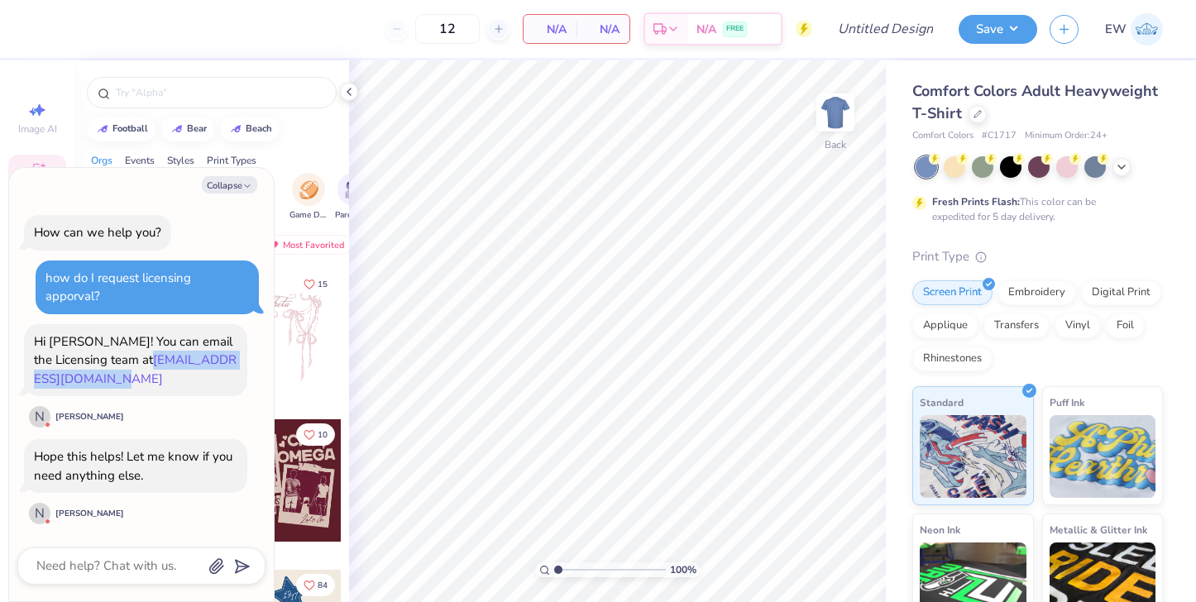
copy link "[EMAIL_ADDRESS][DOMAIN_NAME]"
